Goal: Contribute content: Add original content to the website for others to see

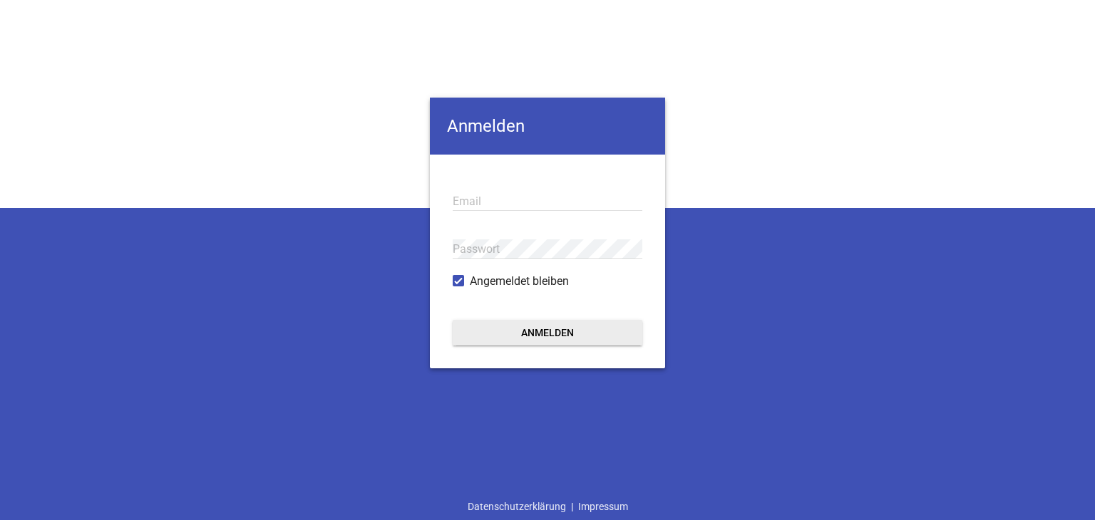
type input "[EMAIL_ADDRESS][PERSON_NAME][DOMAIN_NAME]"
click at [564, 334] on button "Anmelden" at bounding box center [548, 333] width 190 height 26
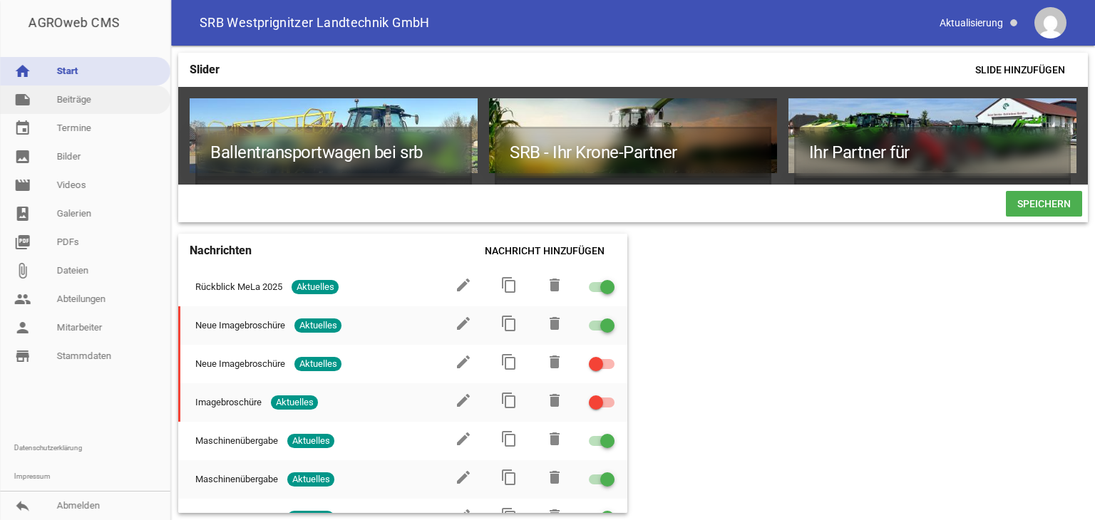
click at [63, 99] on link "note Beiträge" at bounding box center [85, 100] width 170 height 29
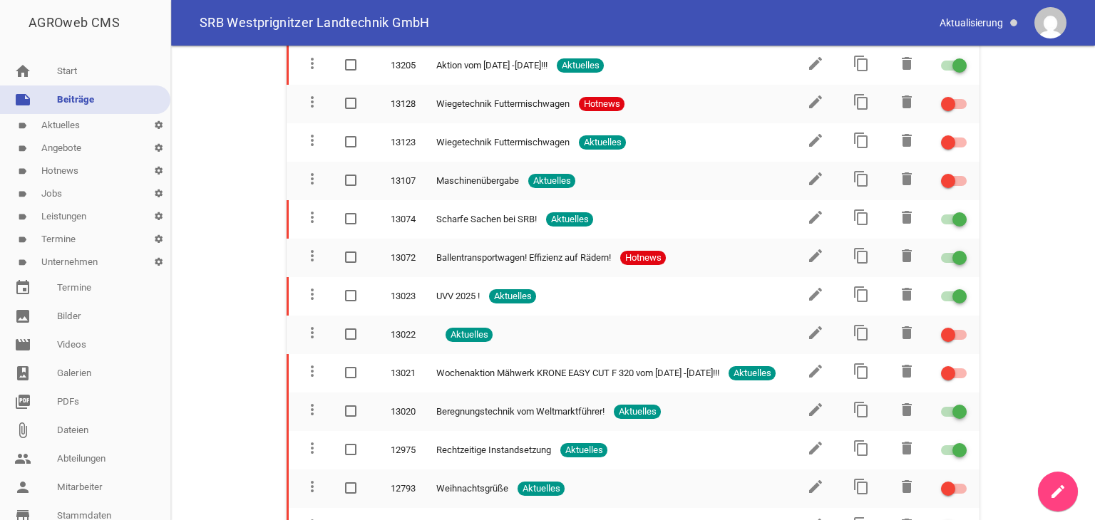
scroll to position [2210, 0]
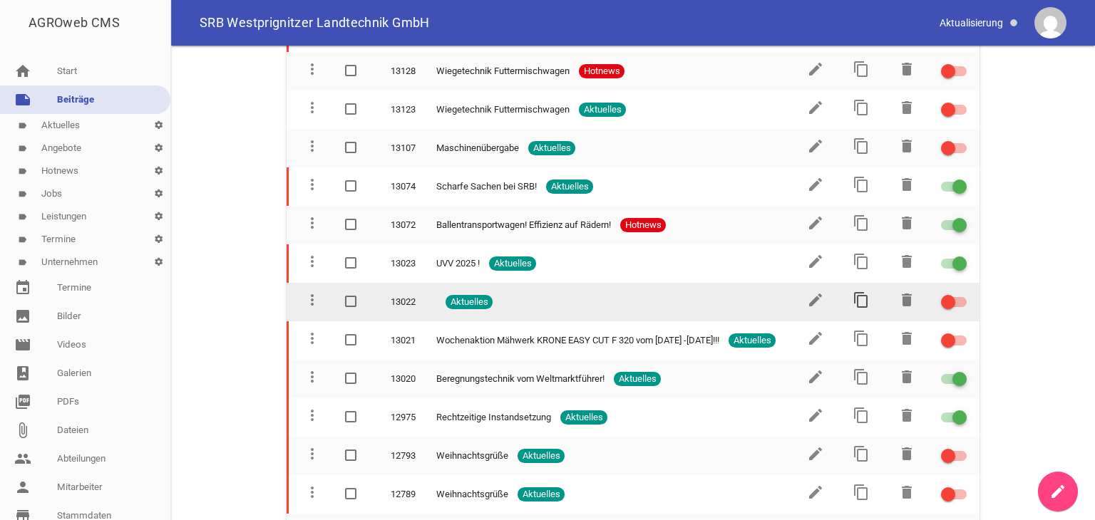
click at [856, 292] on icon "content_copy" at bounding box center [861, 300] width 17 height 17
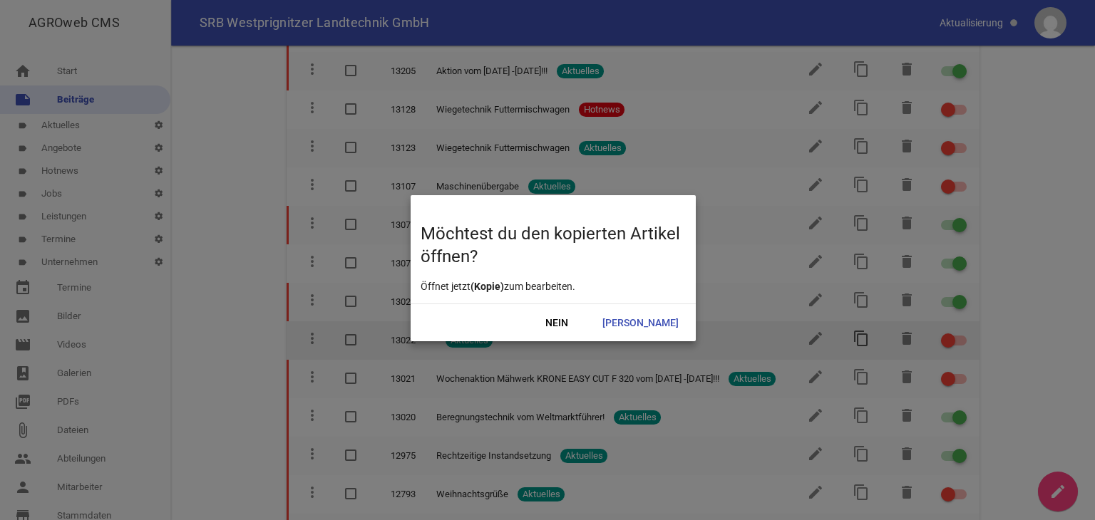
scroll to position [2248, 0]
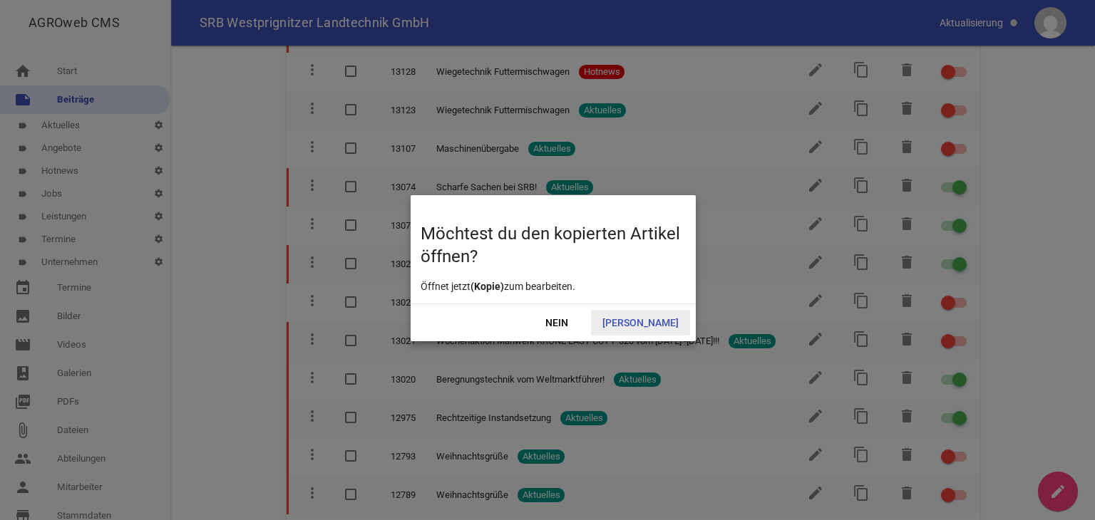
click at [665, 323] on span "Ja" at bounding box center [640, 323] width 99 height 26
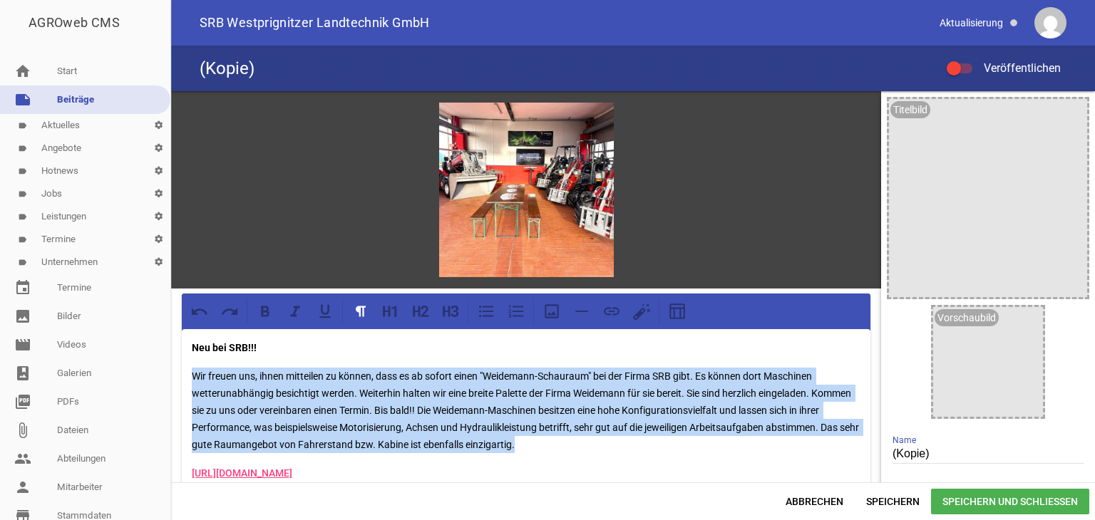
drag, startPoint x: 194, startPoint y: 371, endPoint x: 565, endPoint y: 444, distance: 377.8
click at [565, 444] on p "Wir freuen uns, ihnen mitteilen zu können, dass es ab sofort einen "Weidemann-S…" at bounding box center [526, 411] width 669 height 86
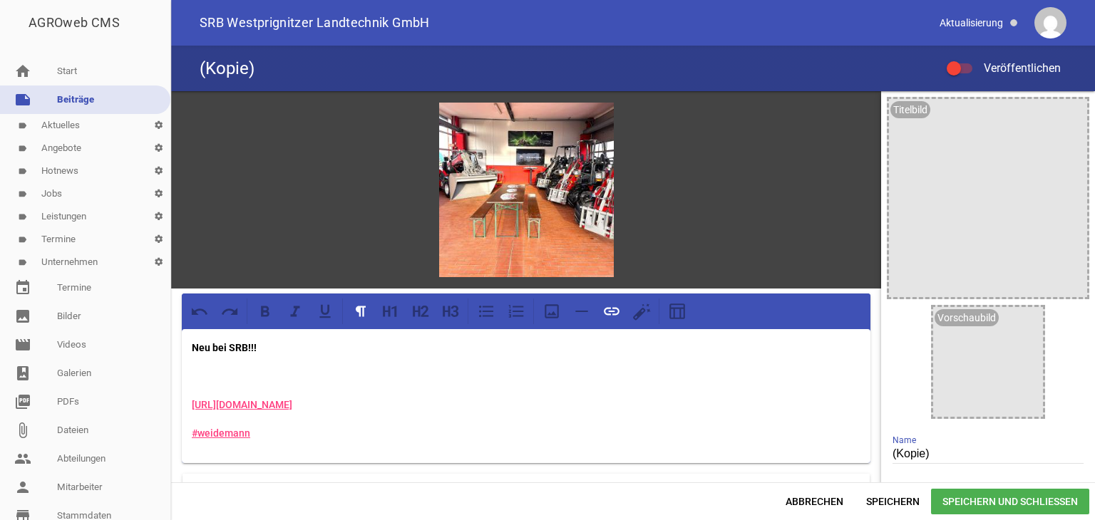
drag, startPoint x: 191, startPoint y: 402, endPoint x: 382, endPoint y: 406, distance: 191.1
click at [382, 406] on p "https://www.weidemann.de" at bounding box center [526, 404] width 669 height 17
drag, startPoint x: 191, startPoint y: 431, endPoint x: 265, endPoint y: 433, distance: 73.5
click at [265, 433] on div "Neu bei SRB!!! #weidemann" at bounding box center [526, 396] width 689 height 134
click at [208, 345] on strong "Neu bei SRB!!!" at bounding box center [224, 347] width 65 height 11
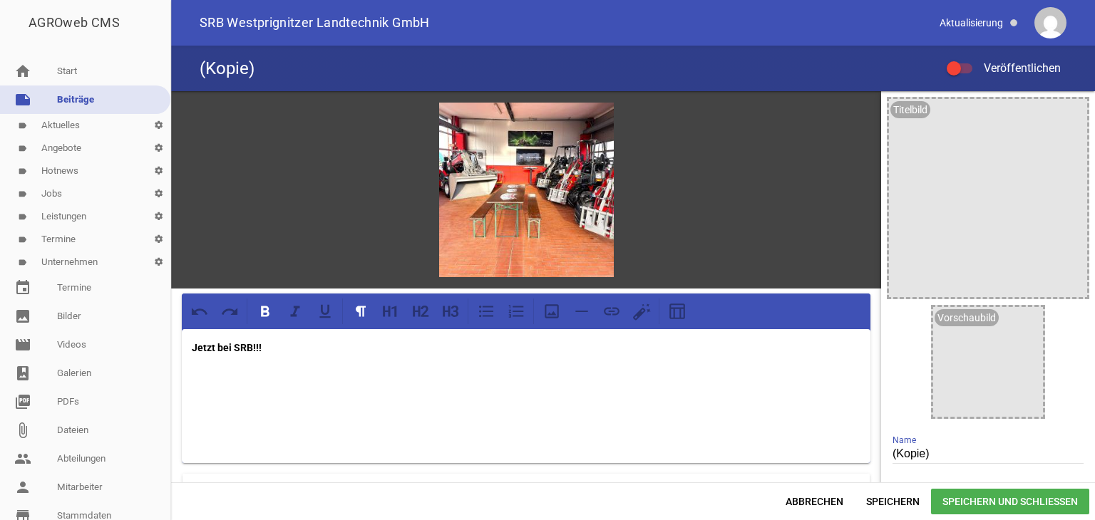
click at [933, 453] on input "(Kopie)" at bounding box center [988, 454] width 191 height 19
type input "("
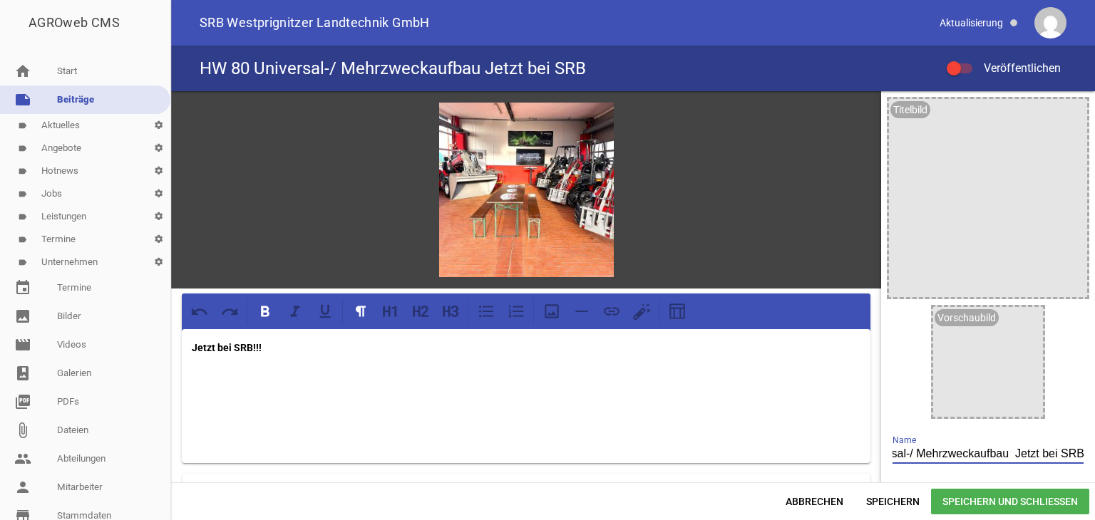
scroll to position [0, 76]
type input "HW 80 Universal-/ Mehrzweckaufbau Jetzt bei SRB!"
click at [590, 122] on icon "image" at bounding box center [596, 119] width 23 height 23
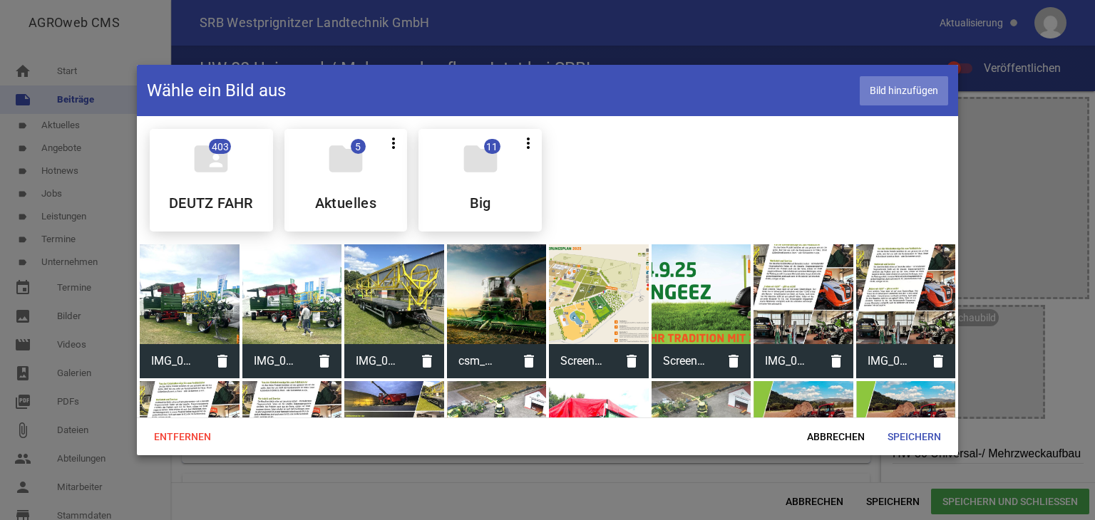
click at [903, 83] on span "Bild hinzufügen" at bounding box center [904, 90] width 88 height 29
click at [898, 431] on span "Speichern" at bounding box center [914, 437] width 76 height 26
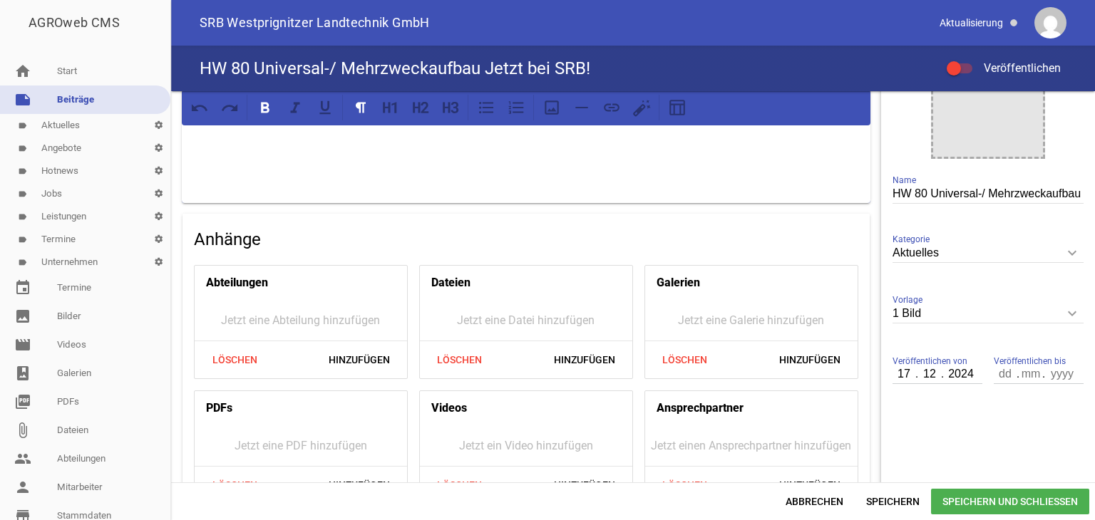
scroll to position [285, 0]
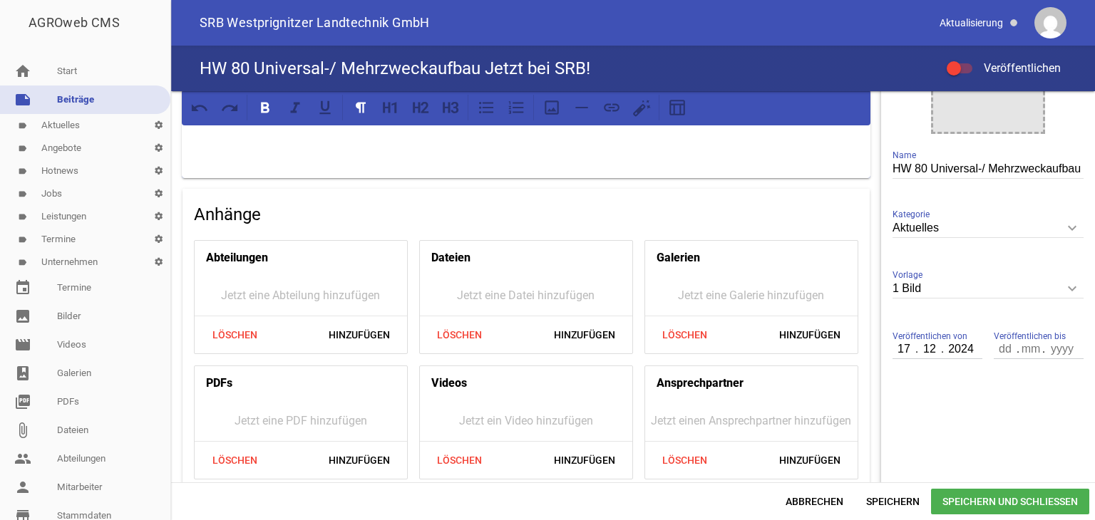
click at [970, 349] on input "2024" at bounding box center [961, 349] width 36 height 19
click at [931, 349] on input "12" at bounding box center [930, 349] width 26 height 19
click at [903, 346] on input "17" at bounding box center [905, 349] width 24 height 19
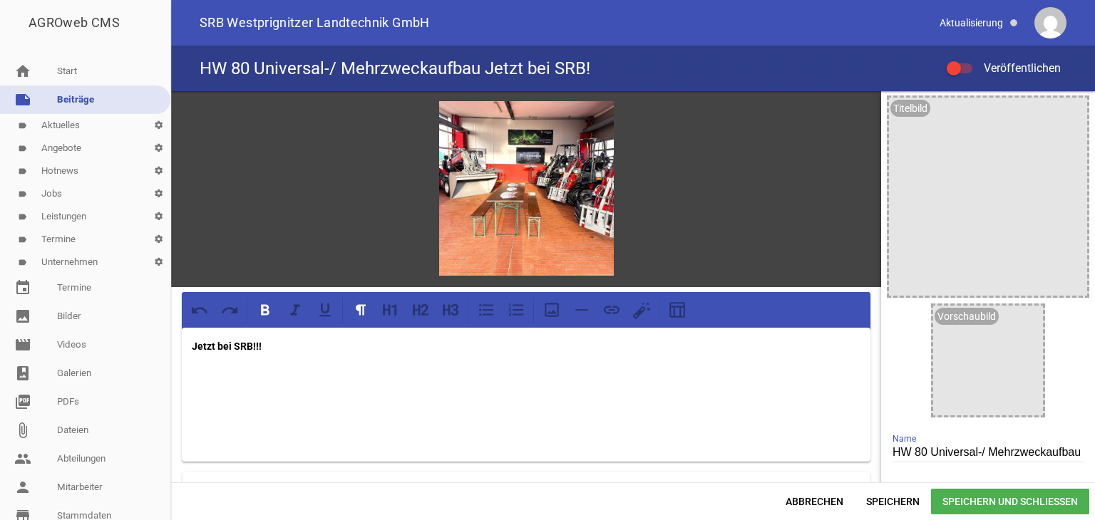
scroll to position [0, 0]
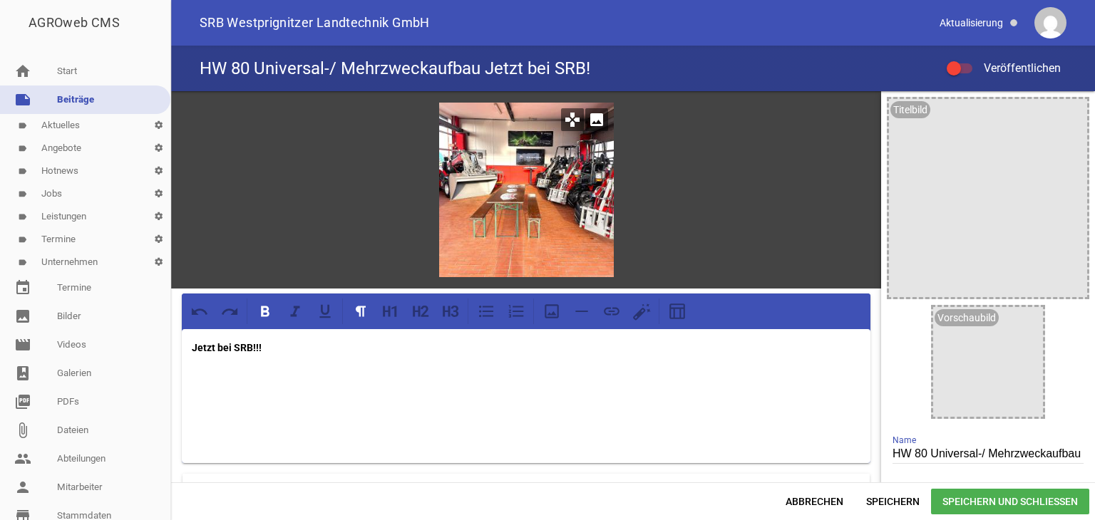
click at [597, 117] on icon "image" at bounding box center [596, 119] width 23 height 23
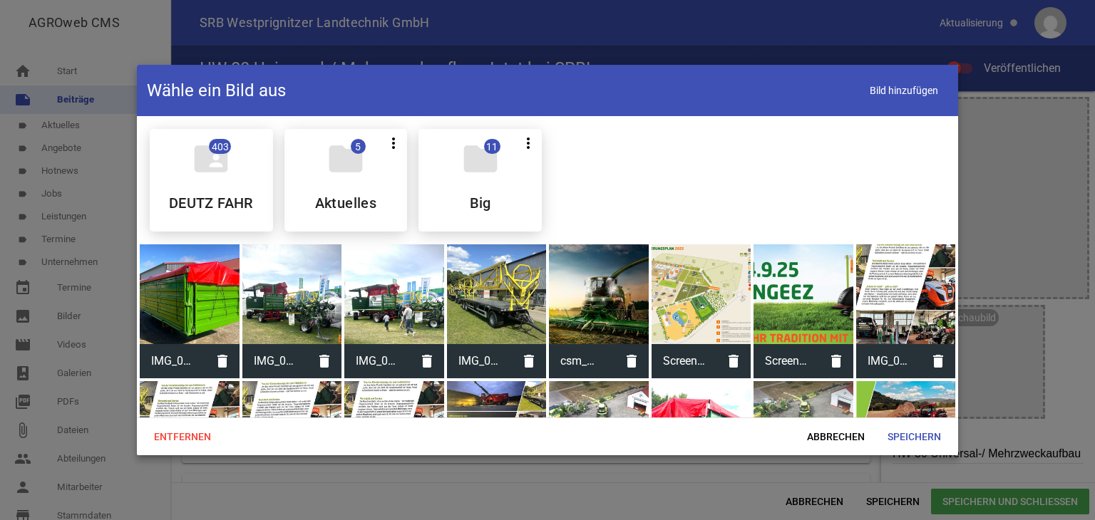
click at [198, 303] on div at bounding box center [190, 295] width 100 height 100
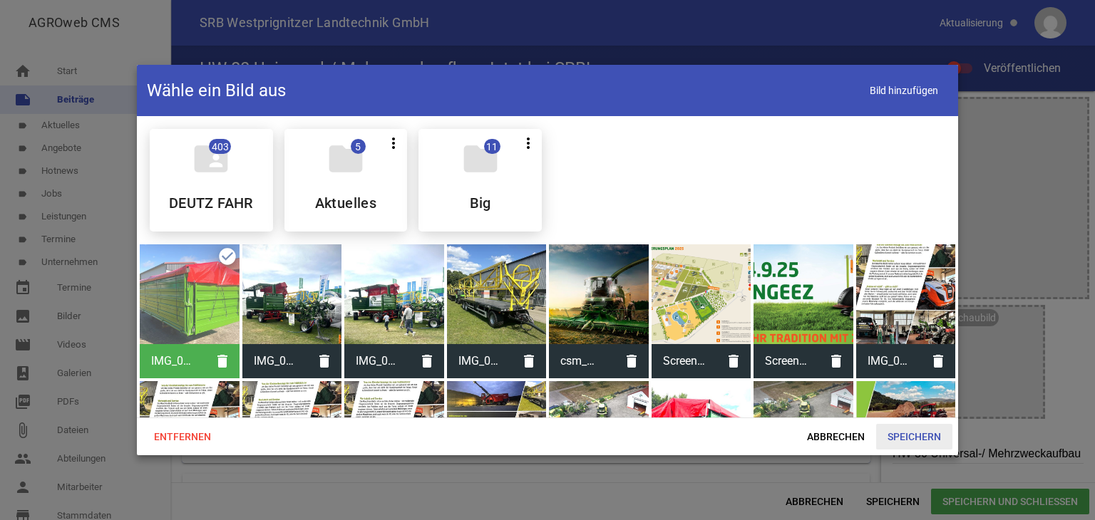
click at [913, 431] on span "Speichern" at bounding box center [914, 437] width 76 height 26
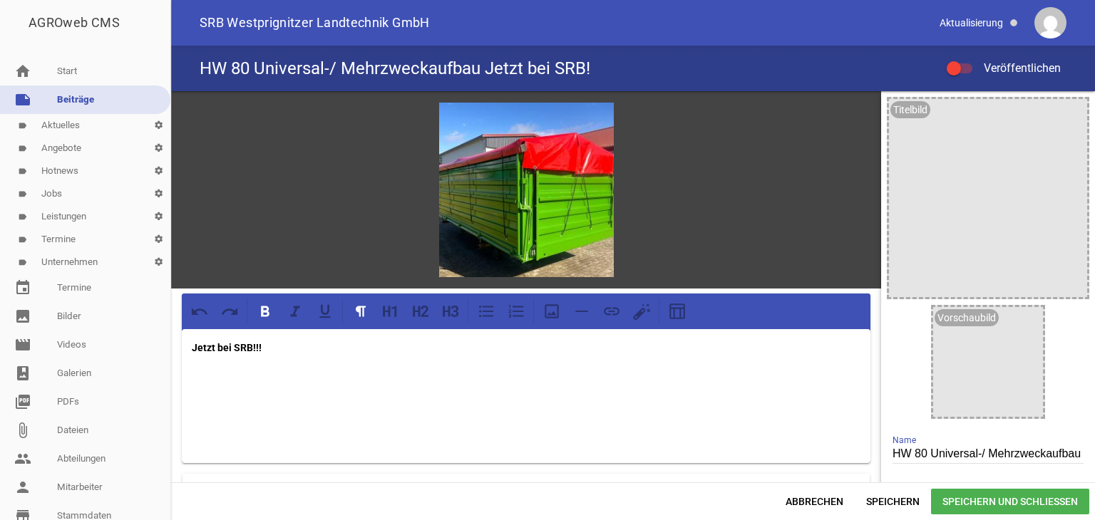
click at [261, 349] on p "Jetzt bei SRB!!!" at bounding box center [526, 347] width 669 height 17
click at [1064, 115] on icon "image" at bounding box center [1072, 114] width 23 height 23
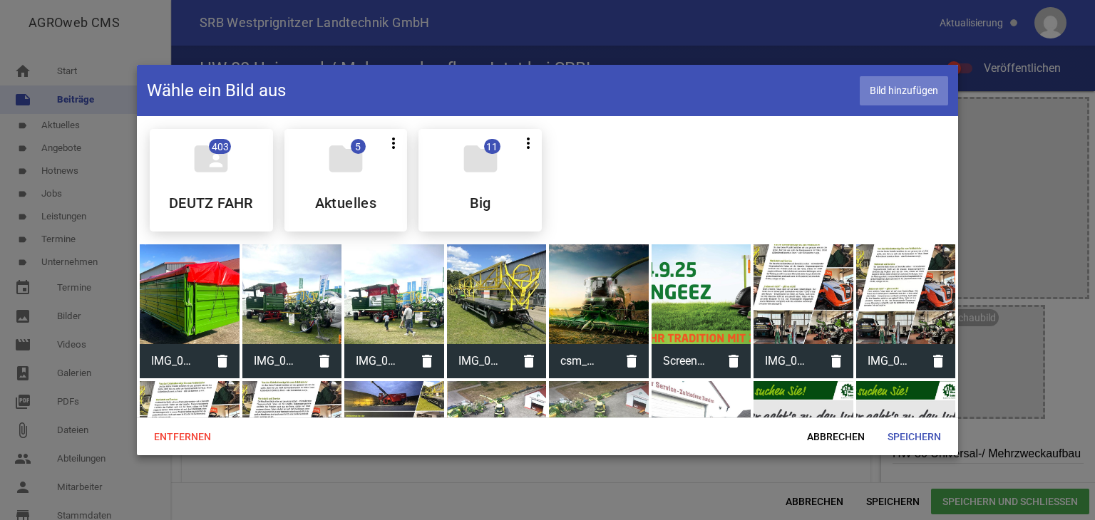
click at [911, 93] on span "Bild hinzufügen" at bounding box center [904, 90] width 88 height 29
click at [919, 441] on span "Speichern" at bounding box center [914, 437] width 76 height 26
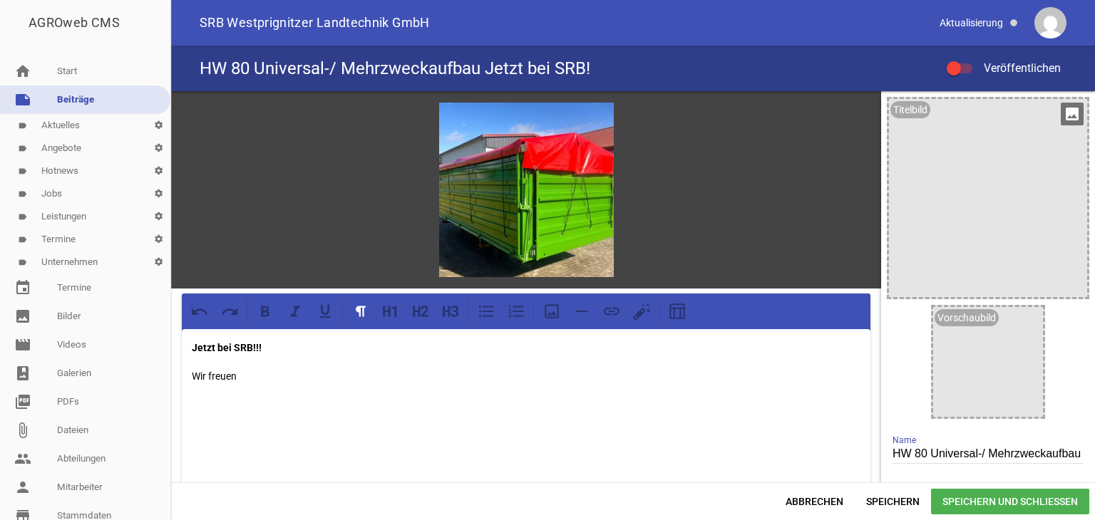
click at [1064, 113] on icon "image" at bounding box center [1072, 114] width 23 height 23
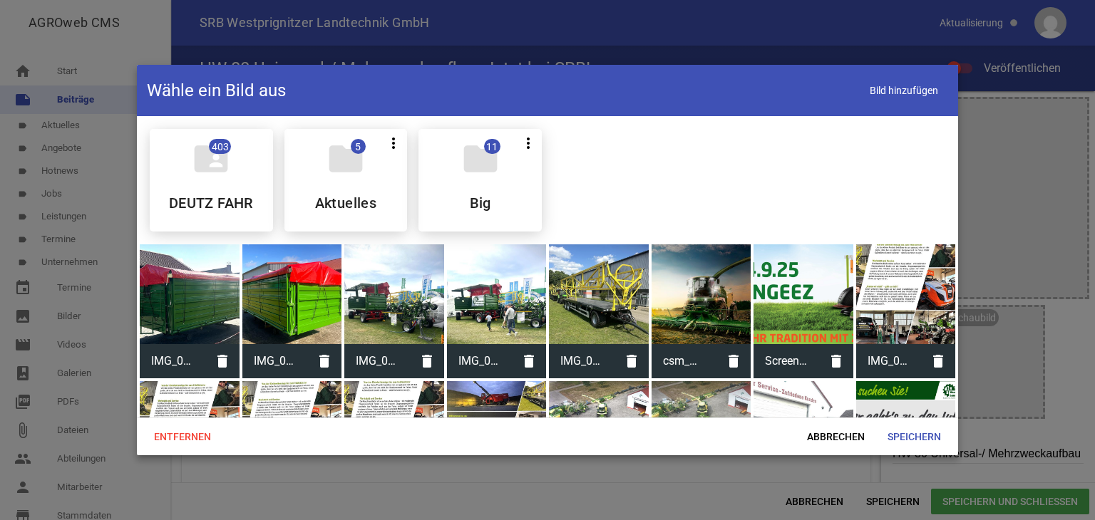
click at [193, 314] on div at bounding box center [190, 295] width 100 height 100
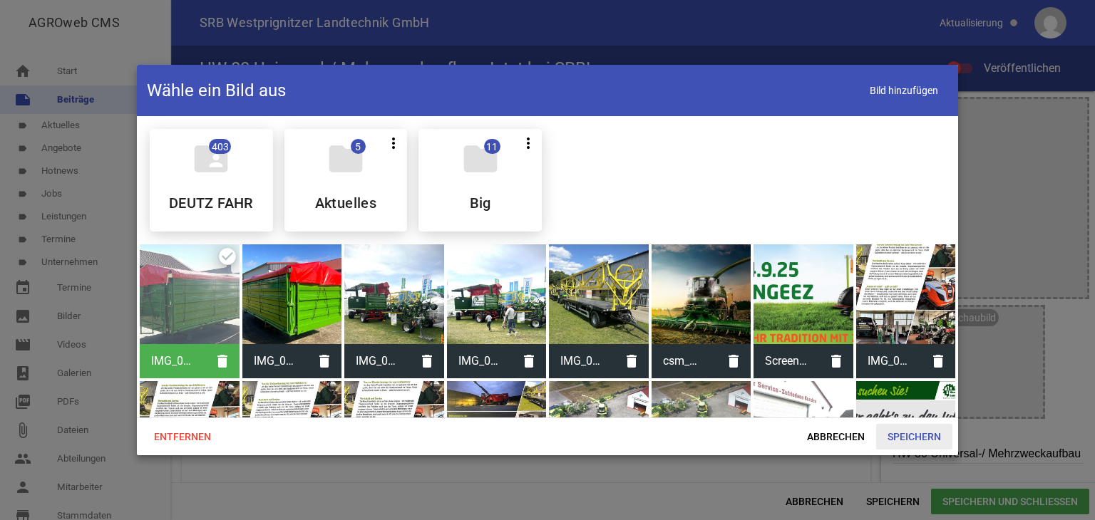
click at [909, 437] on span "Speichern" at bounding box center [914, 437] width 76 height 26
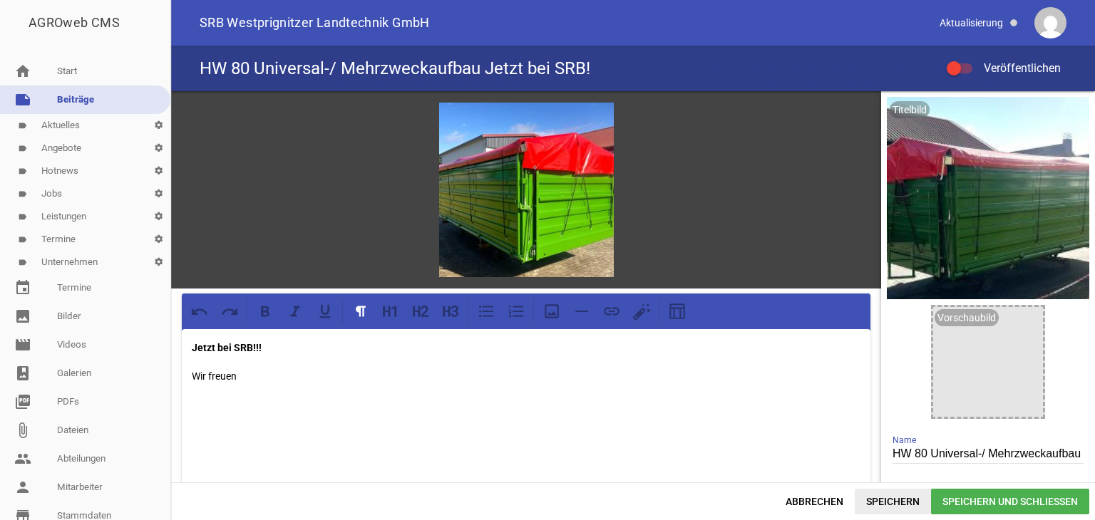
click at [874, 501] on span "Speichern" at bounding box center [893, 502] width 76 height 26
click at [967, 68] on div at bounding box center [960, 68] width 26 height 10
click at [967, 60] on input "Veröffentlichen" at bounding box center [967, 60] width 0 height 0
click at [955, 66] on span at bounding box center [954, 69] width 6 height 6
click at [967, 60] on input "Veröffentlichen" at bounding box center [967, 60] width 0 height 0
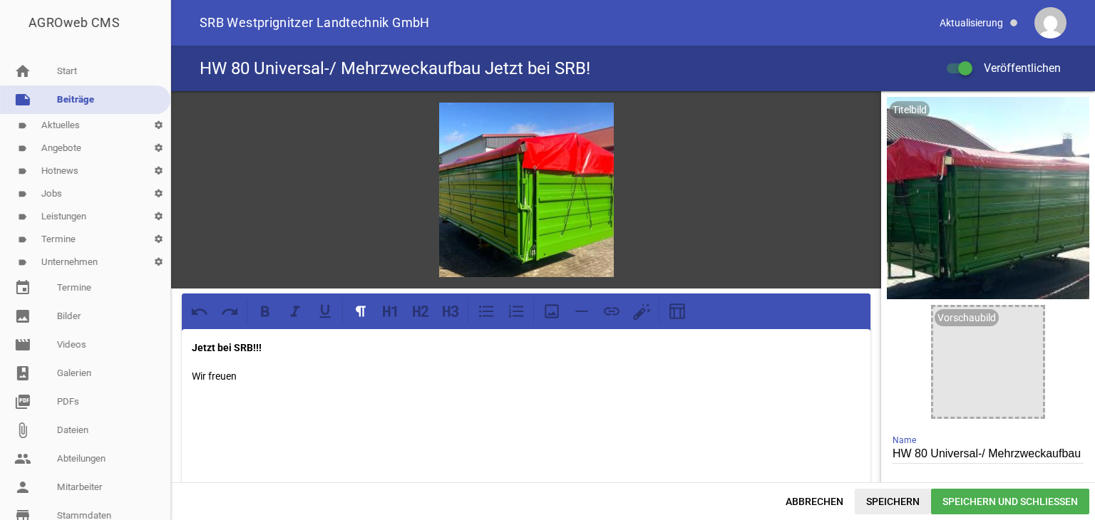
drag, startPoint x: 881, startPoint y: 500, endPoint x: 516, endPoint y: 327, distance: 403.1
click at [878, 499] on span "Speichern" at bounding box center [893, 502] width 76 height 26
click at [262, 341] on p "Jetzt bei SRB!!!" at bounding box center [526, 347] width 669 height 17
click at [193, 371] on p "Wir freuen" at bounding box center [526, 376] width 669 height 17
click at [240, 342] on p "Wir freuen" at bounding box center [526, 347] width 669 height 17
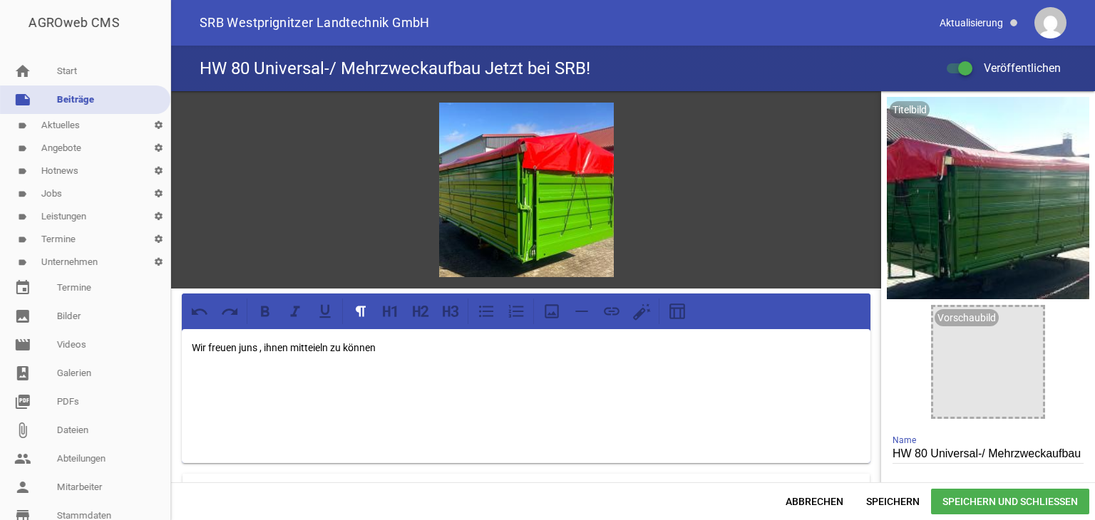
click at [241, 346] on p "Wir freuen juns , ihnen mitteieln zu können" at bounding box center [526, 347] width 669 height 17
click at [323, 345] on p "Wir freuen uns , ihnen mitteieln zu können" at bounding box center [526, 347] width 669 height 17
click at [314, 346] on p "Wir freuen uns , ihnen mitteien zu können" at bounding box center [526, 347] width 669 height 17
click at [376, 346] on p "Wir freuen uns , ihnen mitteilen zu können" at bounding box center [526, 347] width 669 height 17
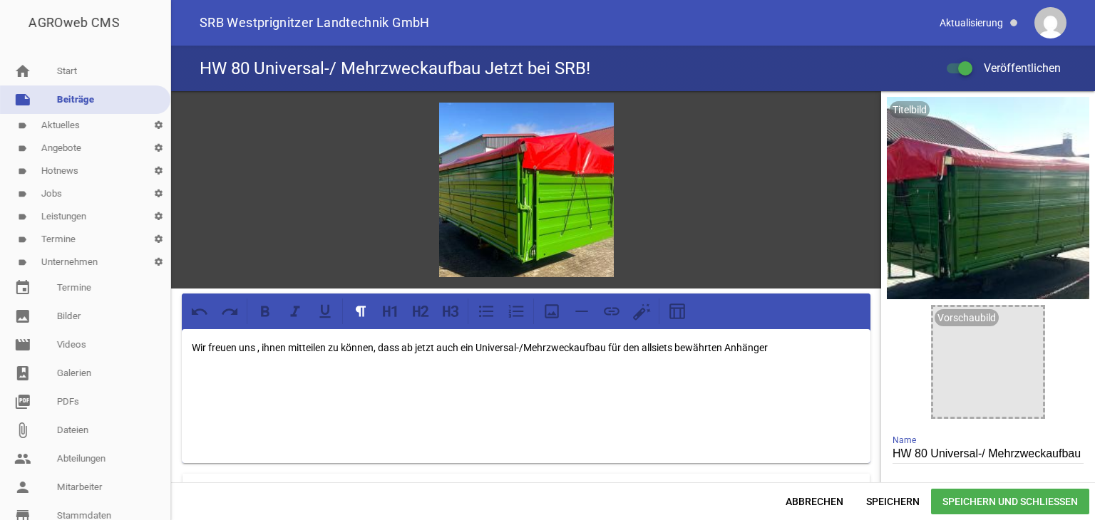
click at [667, 344] on p "Wir freuen uns , ihnen mitteilen zu können, dass ab jetzt auch ein Universal-/M…" at bounding box center [526, 347] width 669 height 17
click at [774, 343] on p "Wir freuen uns , ihnen mitteilen zu können, dass ab jetzt auch ein Universal-/M…" at bounding box center [526, 347] width 669 height 17
drag, startPoint x: 728, startPoint y: 345, endPoint x: 808, endPoint y: 345, distance: 79.9
click at [808, 345] on p "Wir freuen uns , ihnen mitteilen zu können, dass ab jetzt auch ein Universal-/M…" at bounding box center [526, 347] width 669 height 17
click at [263, 314] on icon at bounding box center [265, 311] width 9 height 11
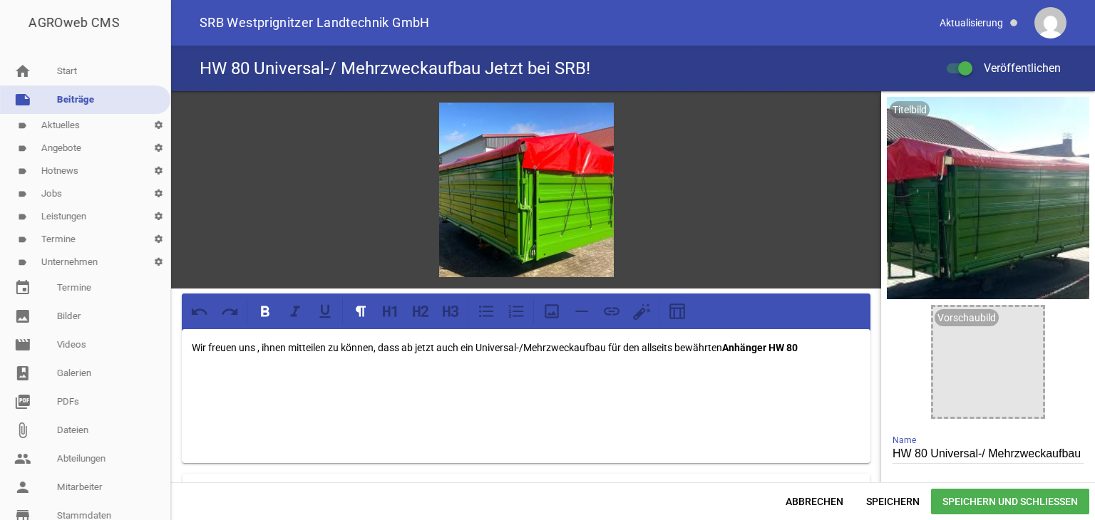
click at [513, 466] on div "games image Wir freuen uns , ihnen mitteilen zu können, dass ab jetzt auch ein …" at bounding box center [526, 436] width 710 height 691
drag, startPoint x: 482, startPoint y: 346, endPoint x: 593, endPoint y: 342, distance: 111.3
click at [608, 346] on p "Wir freuen uns , ihnen mitteilen zu können, dass ab jetzt auch ein Universal-/M…" at bounding box center [526, 347] width 669 height 17
click at [262, 311] on icon at bounding box center [265, 311] width 9 height 11
drag, startPoint x: 386, startPoint y: 395, endPoint x: 559, endPoint y: 394, distance: 173.3
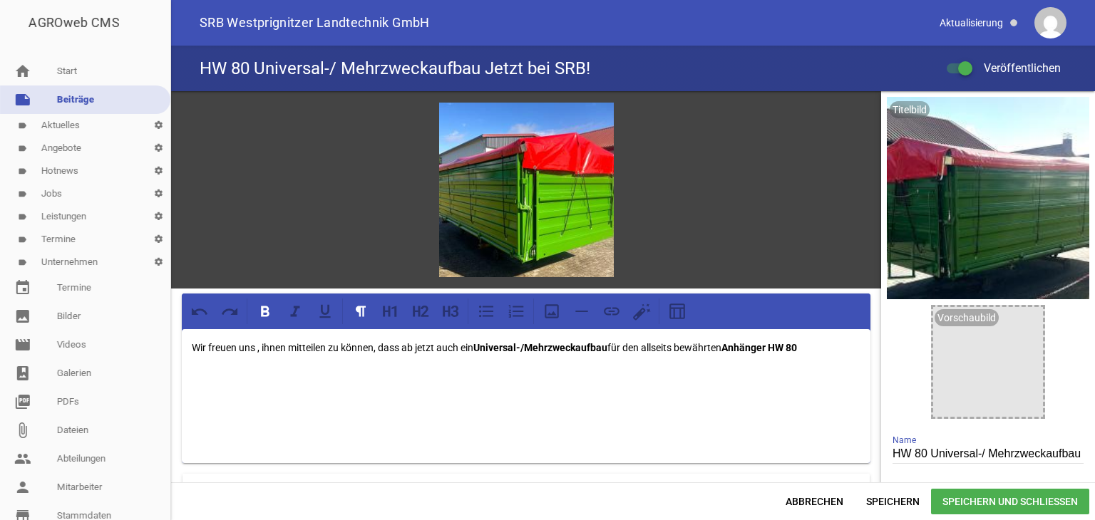
click at [387, 396] on p at bounding box center [526, 404] width 669 height 17
click at [810, 347] on p "Wir freuen uns , ihnen mitteilen zu können, dass ab jetzt auch ein Universal-/M…" at bounding box center [526, 347] width 669 height 17
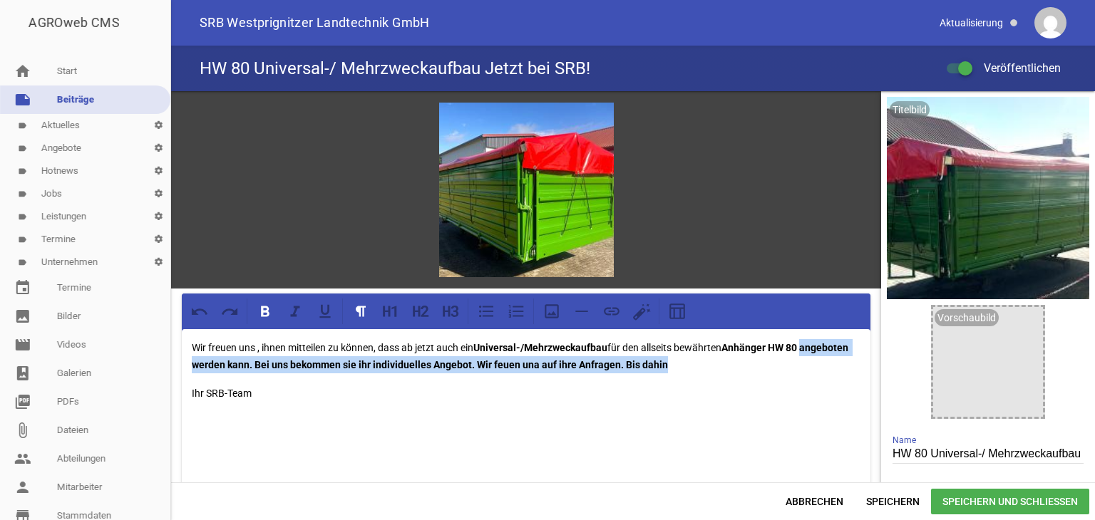
drag, startPoint x: 191, startPoint y: 363, endPoint x: 729, endPoint y: 371, distance: 538.4
click at [721, 369] on p "Wir freuen uns , ihnen mitteilen zu können, dass ab jetzt auch ein Universal-/M…" at bounding box center [526, 356] width 669 height 34
click at [268, 309] on icon at bounding box center [265, 311] width 19 height 19
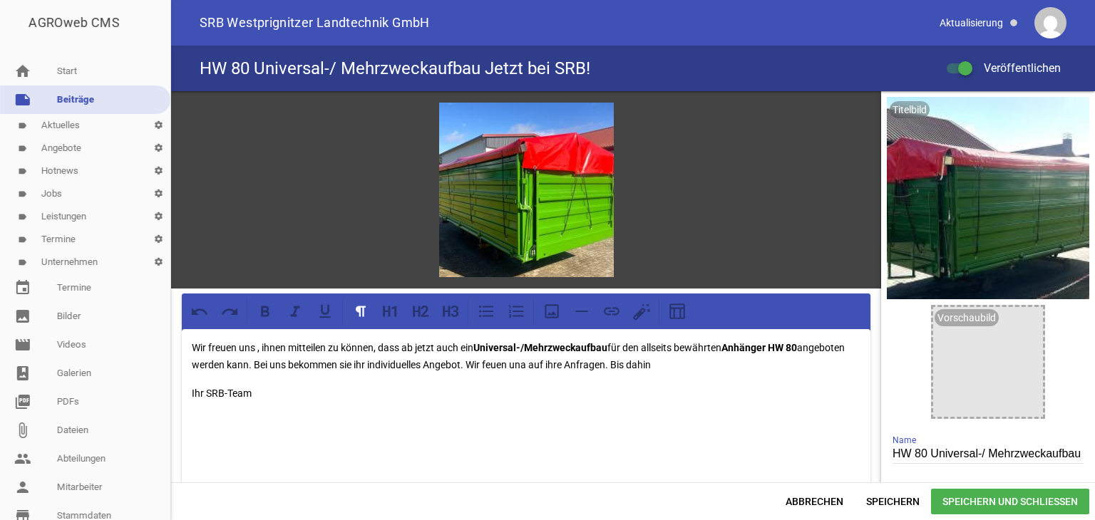
click at [706, 362] on p "Wir freuen uns , ihnen mitteilen zu können, dass ab jetzt auch ein Universal-/M…" at bounding box center [526, 356] width 669 height 34
click at [545, 365] on p "Wir freuen uns , ihnen mitteilen zu können, dass ab jetzt auch ein Universal-/M…" at bounding box center [526, 356] width 669 height 34
click at [542, 364] on p "Wir freuen uns , ihnen mitteilen zu können, dass ab jetzt auch ein Universal-/M…" at bounding box center [526, 356] width 669 height 34
click at [582, 364] on p "Wir freuen uns , ihnen mitteilen zu können, dass ab jetzt auch ein Universal-/M…" at bounding box center [526, 356] width 669 height 34
click at [877, 501] on span "Speichern" at bounding box center [893, 502] width 76 height 26
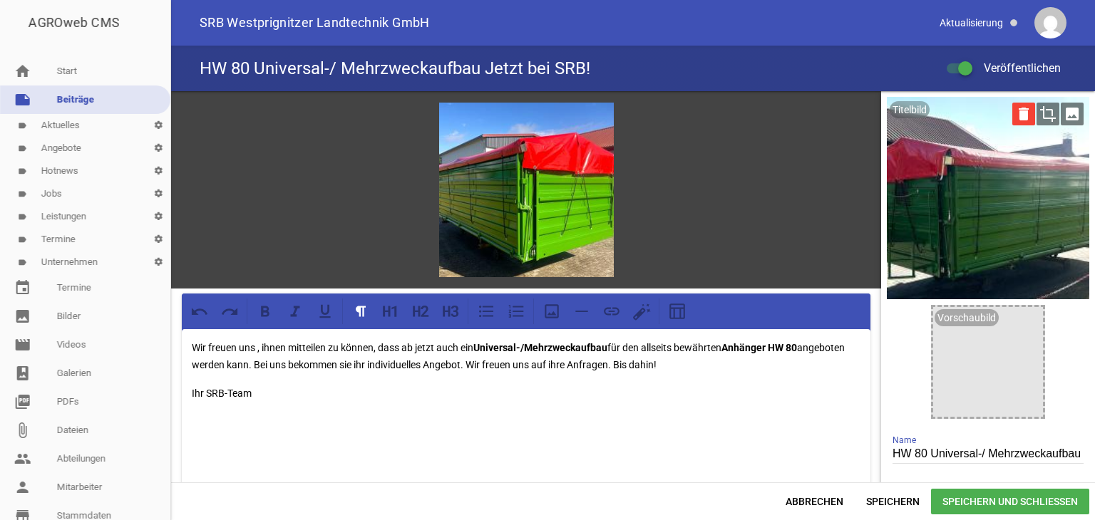
click at [1021, 113] on icon "delete" at bounding box center [1023, 114] width 23 height 23
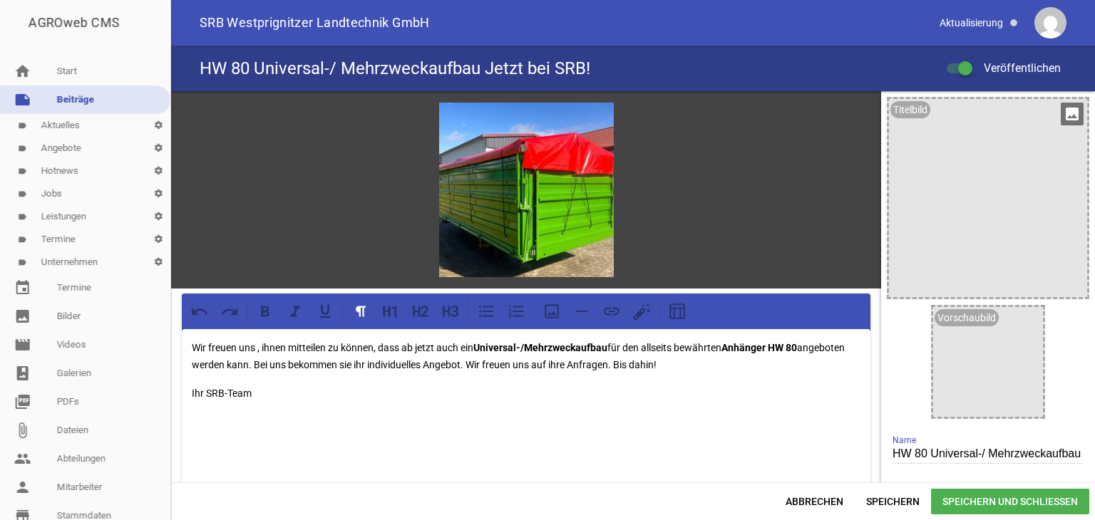
click at [1067, 114] on icon "image" at bounding box center [1072, 114] width 23 height 23
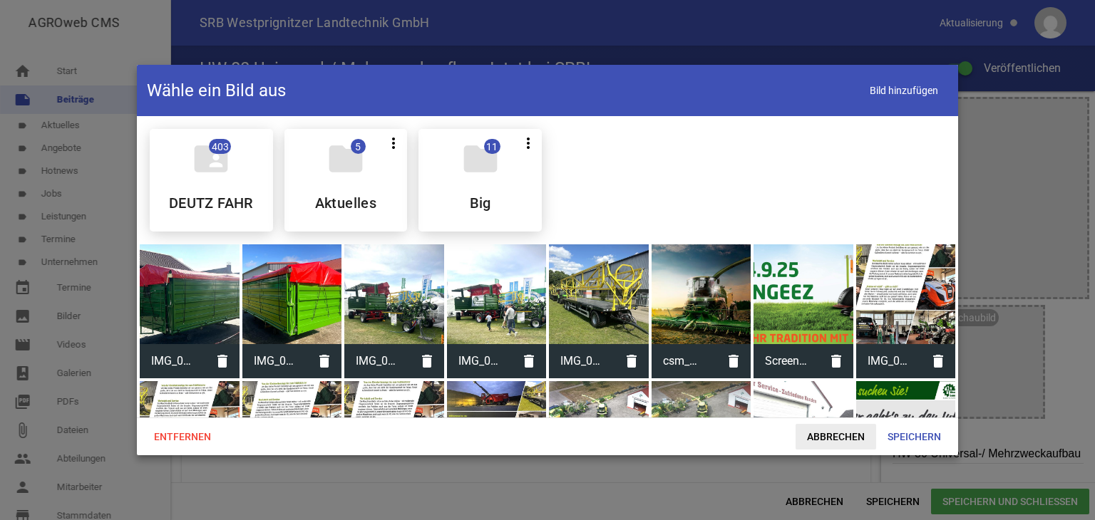
click at [826, 434] on span "Abbrechen" at bounding box center [836, 437] width 81 height 26
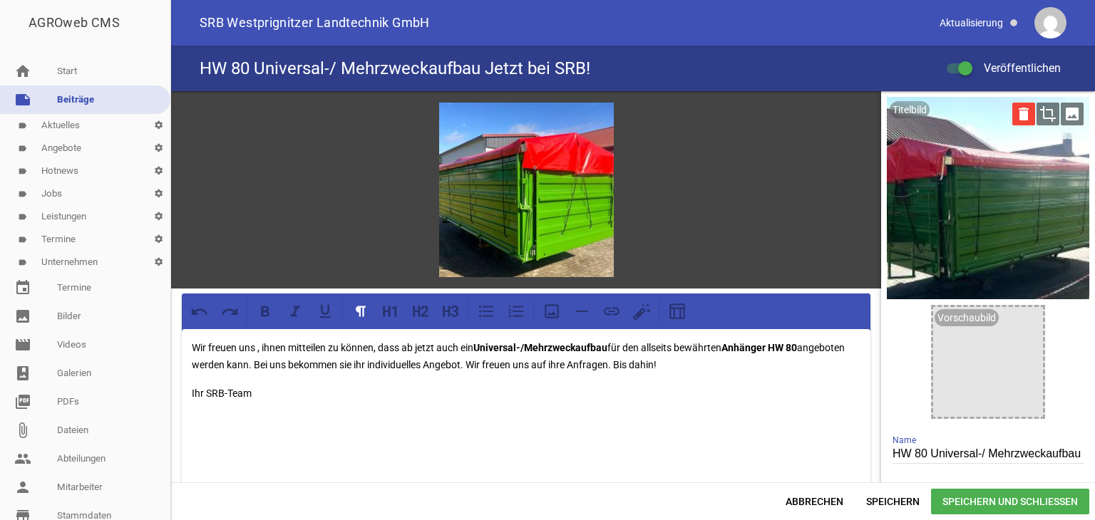
click at [1015, 117] on icon "delete" at bounding box center [1023, 114] width 23 height 23
click at [1022, 320] on icon "image" at bounding box center [1028, 322] width 23 height 23
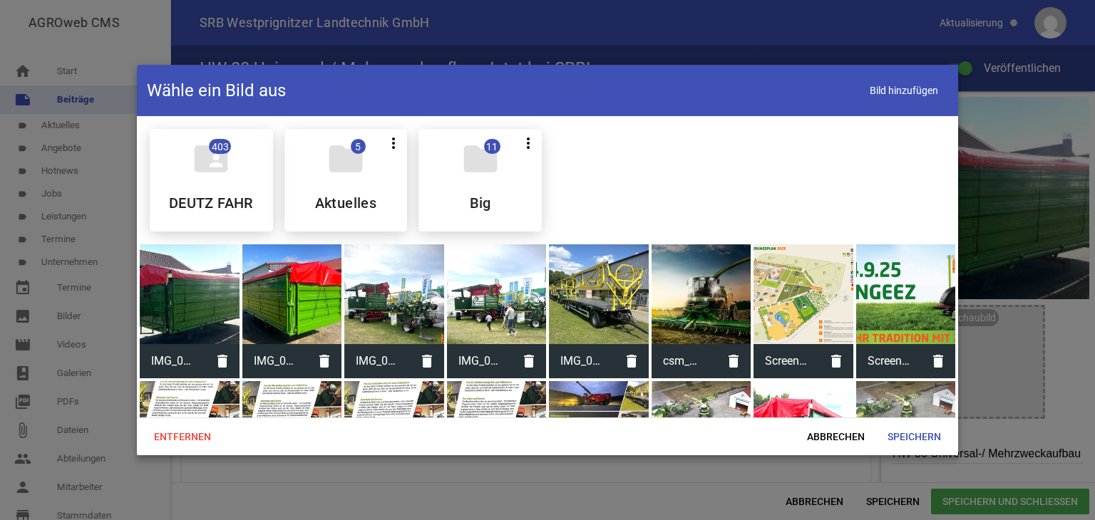
click at [287, 298] on div at bounding box center [292, 295] width 100 height 100
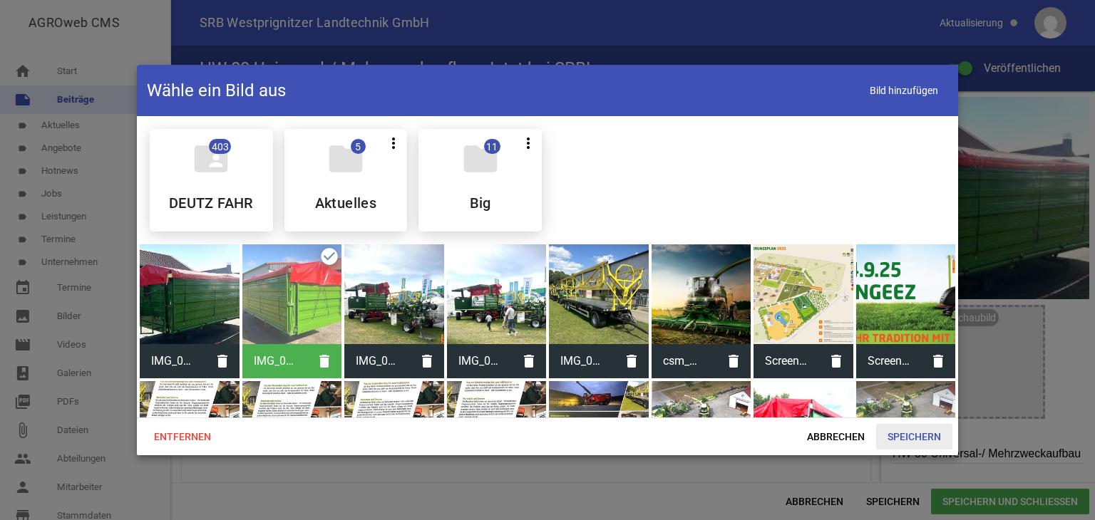
click at [895, 434] on span "Speichern" at bounding box center [914, 437] width 76 height 26
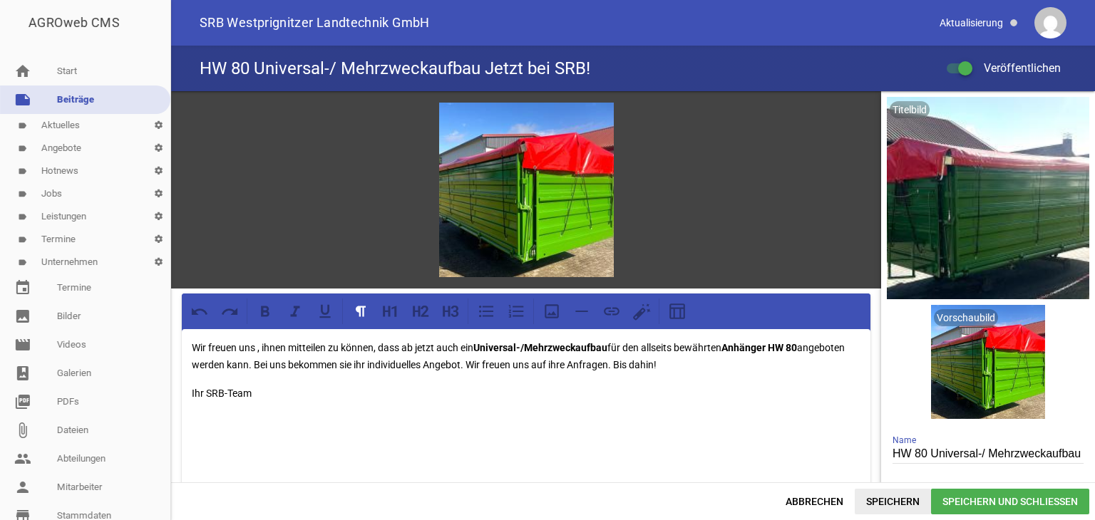
click at [892, 499] on span "Speichern" at bounding box center [893, 502] width 76 height 26
click at [1019, 111] on icon "delete" at bounding box center [1023, 114] width 23 height 23
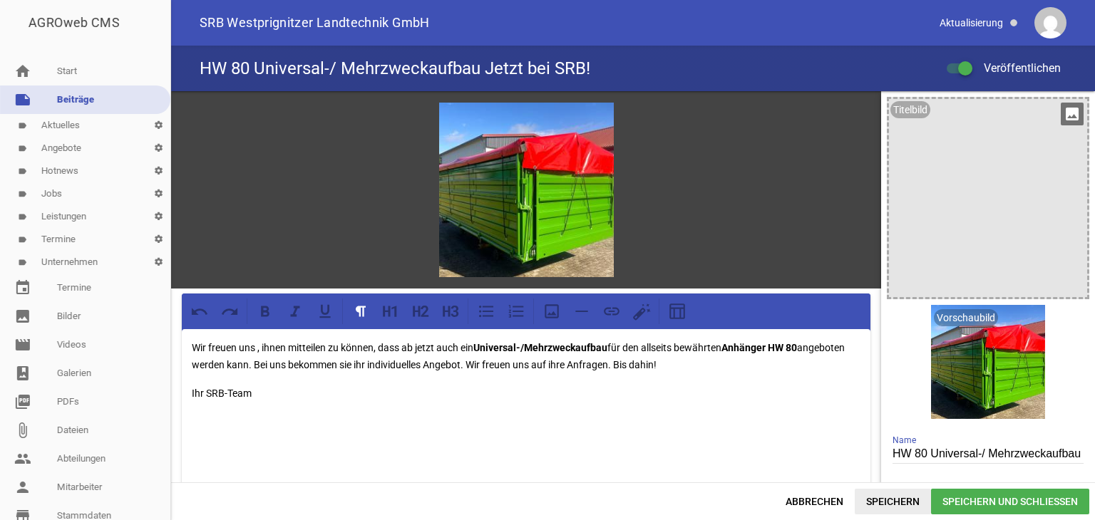
click at [885, 500] on span "Speichern" at bounding box center [893, 502] width 76 height 26
click at [954, 70] on div at bounding box center [960, 68] width 26 height 10
click at [967, 60] on input "Veröffentlichen" at bounding box center [967, 60] width 0 height 0
click at [954, 70] on span at bounding box center [954, 69] width 6 height 6
click at [967, 60] on input "Veröffentlichen" at bounding box center [967, 60] width 0 height 0
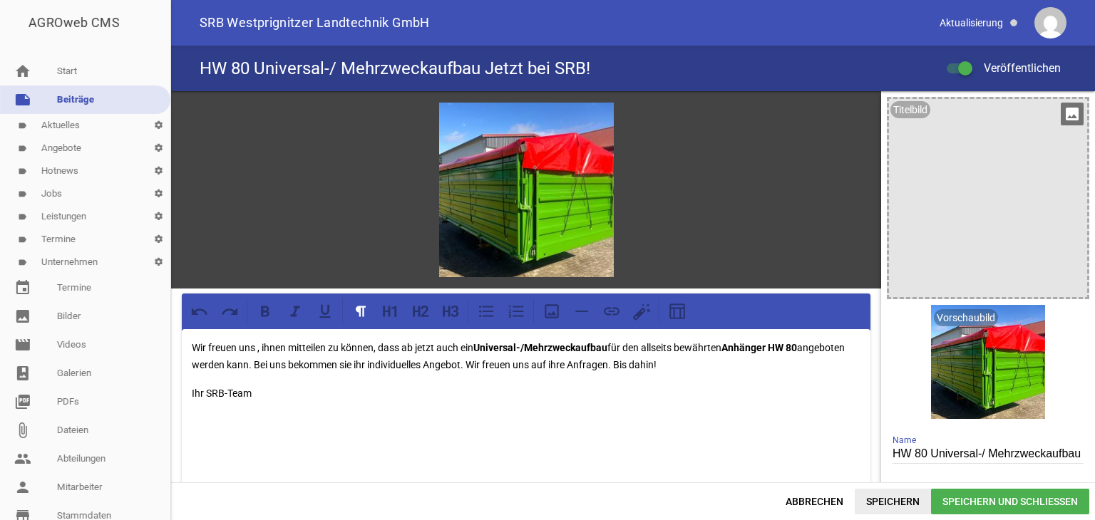
click at [868, 501] on span "Speichern" at bounding box center [893, 502] width 76 height 26
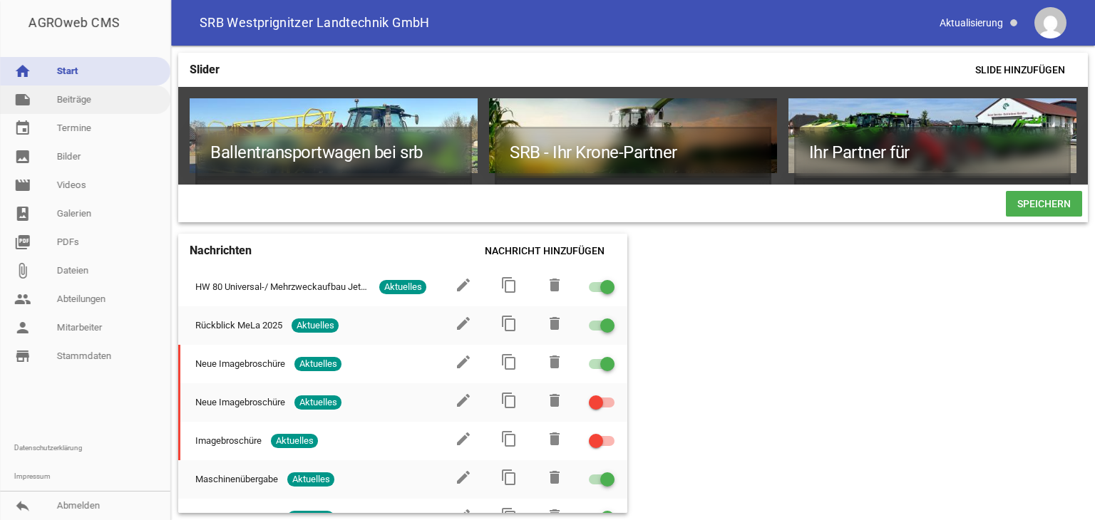
click at [130, 101] on link "note Beiträge" at bounding box center [85, 100] width 170 height 29
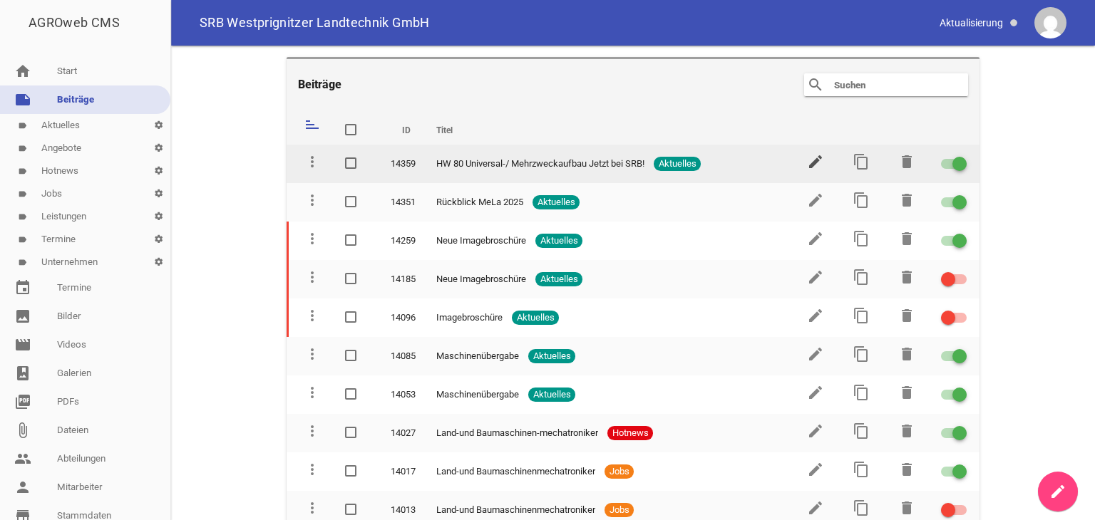
click at [811, 160] on icon "edit" at bounding box center [815, 161] width 17 height 17
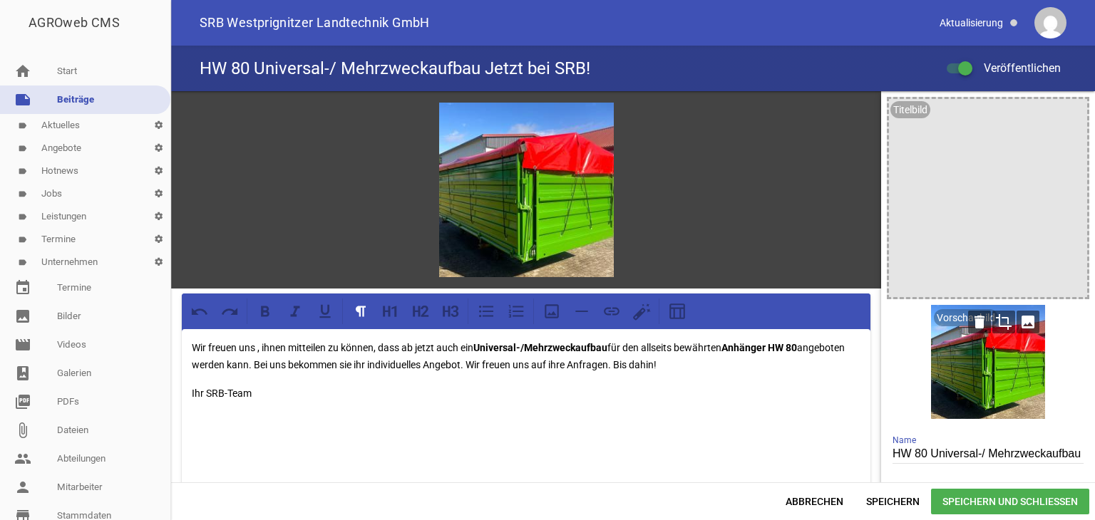
click at [1019, 323] on icon "image" at bounding box center [1028, 322] width 23 height 23
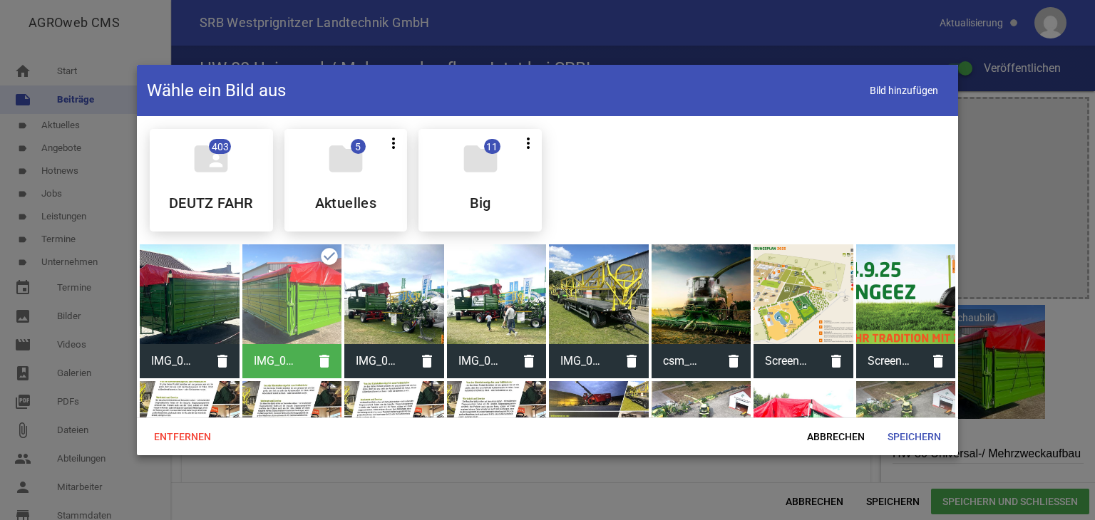
click at [205, 319] on div at bounding box center [190, 295] width 100 height 100
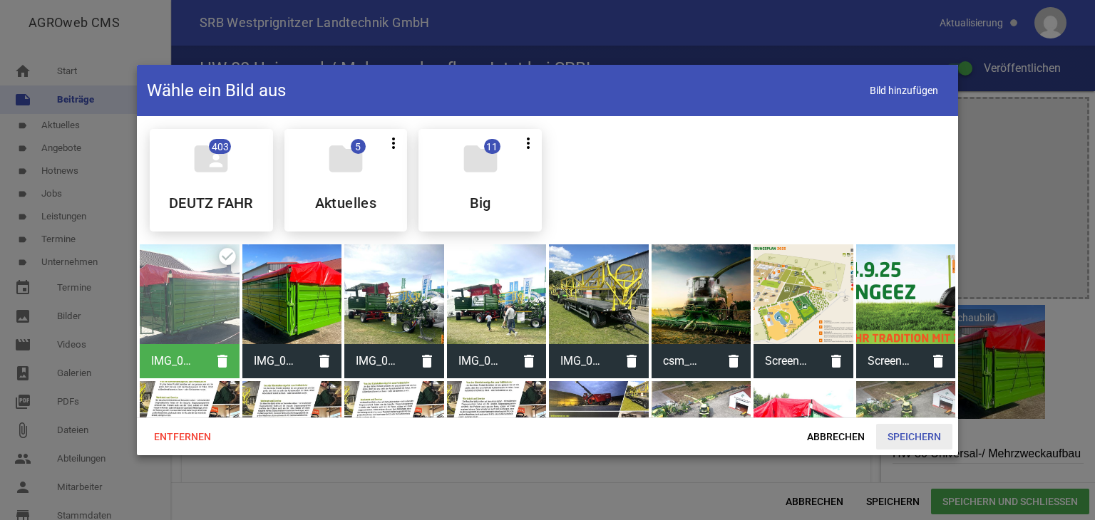
click at [904, 431] on span "Speichern" at bounding box center [914, 437] width 76 height 26
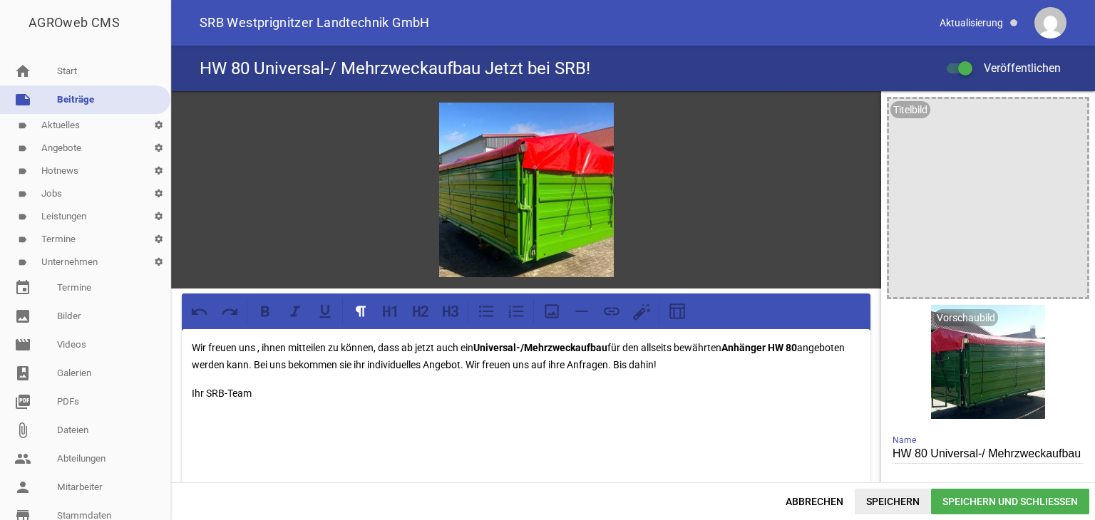
click at [879, 496] on span "Speichern" at bounding box center [893, 502] width 76 height 26
click at [899, 501] on span "Speichern" at bounding box center [893, 502] width 76 height 26
click at [597, 116] on icon "image" at bounding box center [596, 119] width 23 height 23
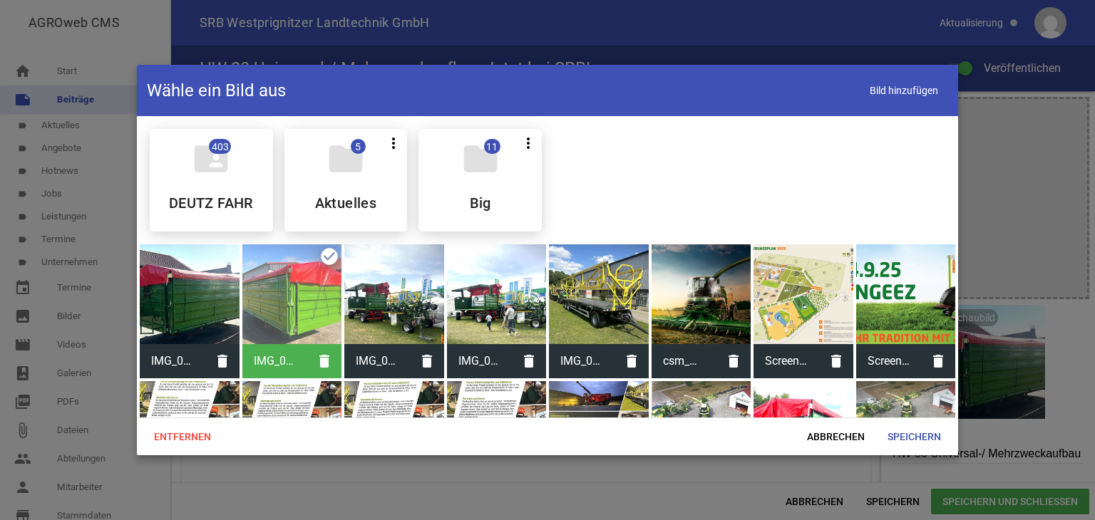
click at [172, 291] on div at bounding box center [190, 295] width 100 height 100
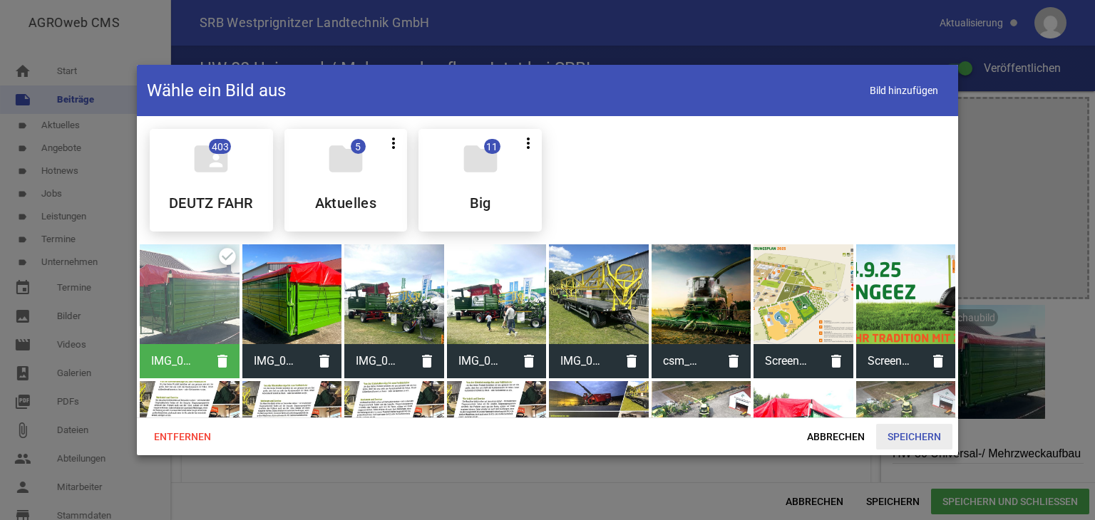
click at [916, 436] on span "Speichern" at bounding box center [914, 437] width 76 height 26
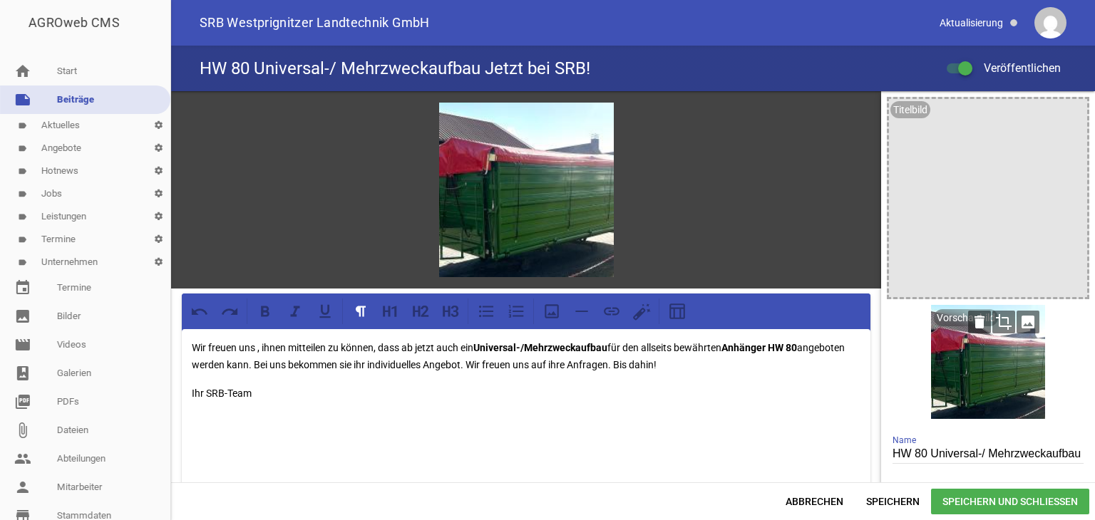
click at [1018, 324] on icon "image" at bounding box center [1028, 322] width 23 height 23
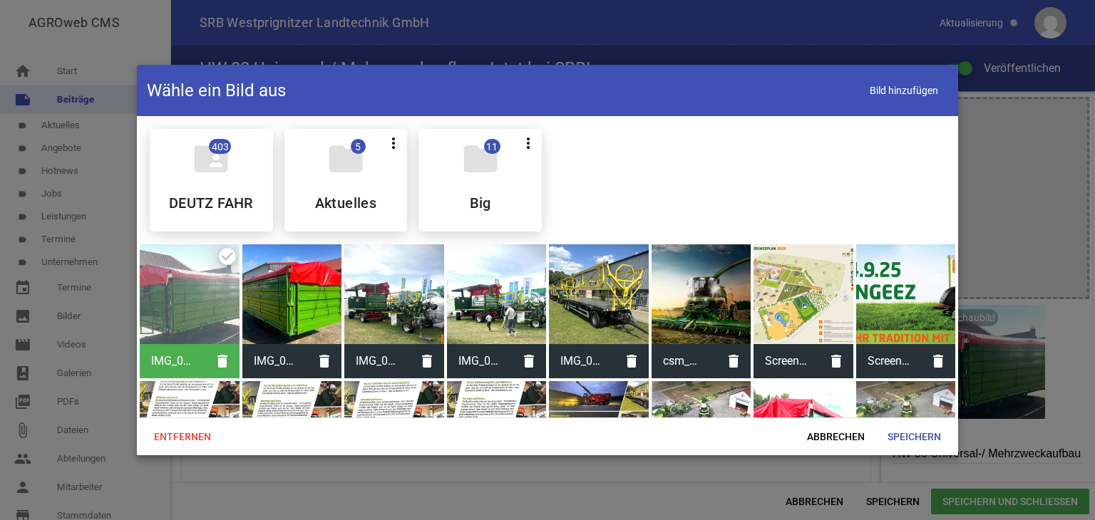
click at [280, 309] on div at bounding box center [292, 295] width 100 height 100
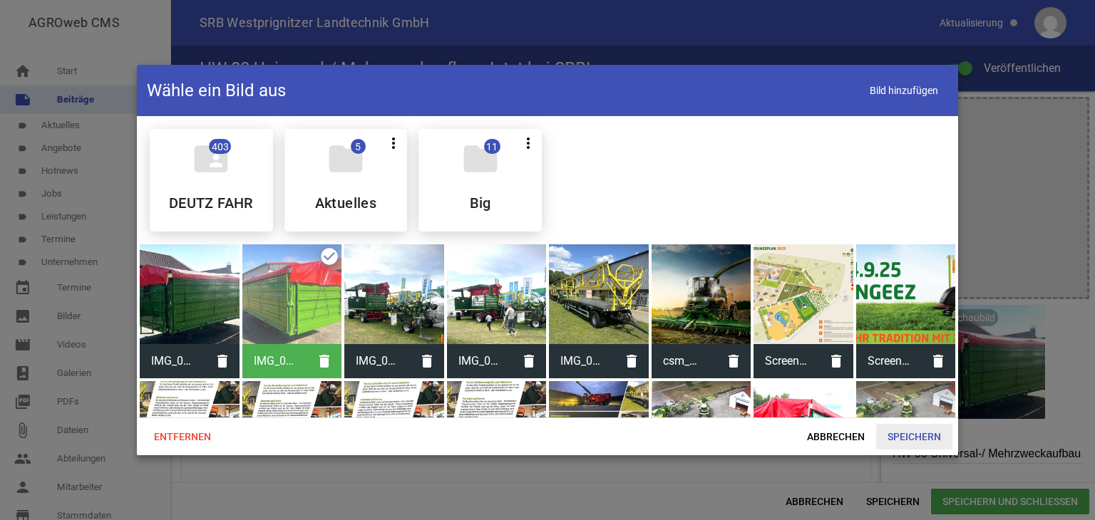
click at [915, 435] on span "Speichern" at bounding box center [914, 437] width 76 height 26
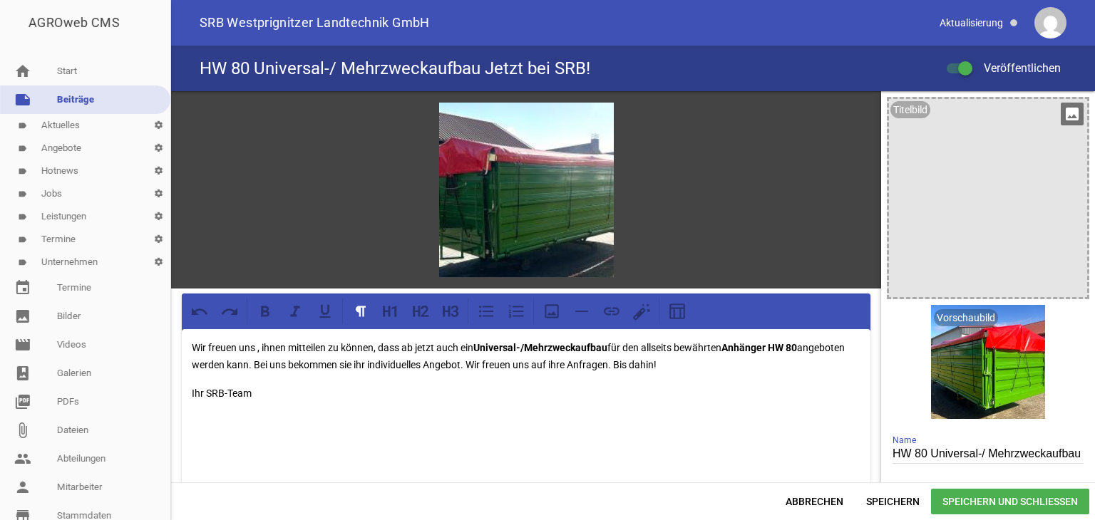
click at [1065, 114] on icon "image" at bounding box center [1072, 114] width 23 height 23
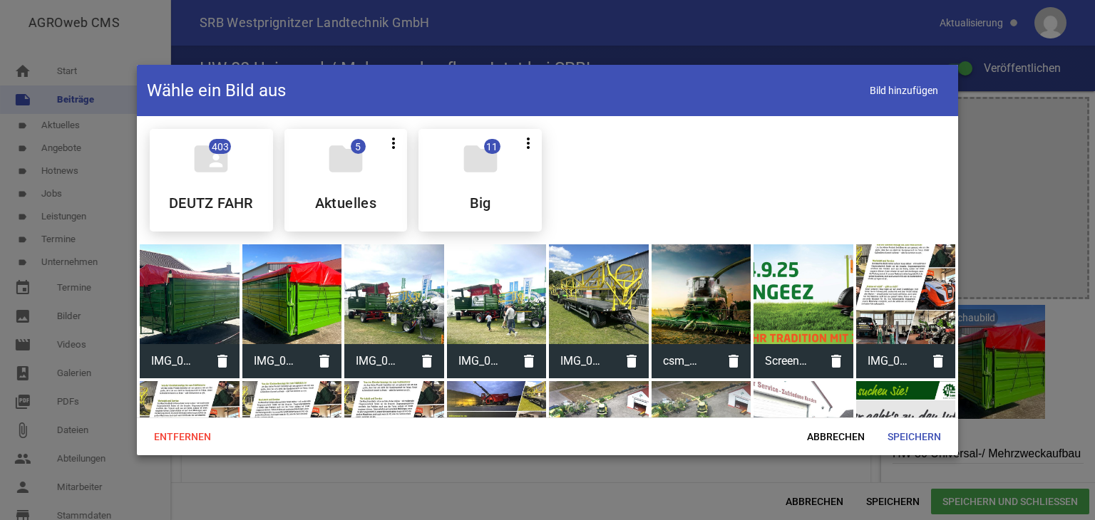
click at [282, 313] on div at bounding box center [292, 295] width 100 height 100
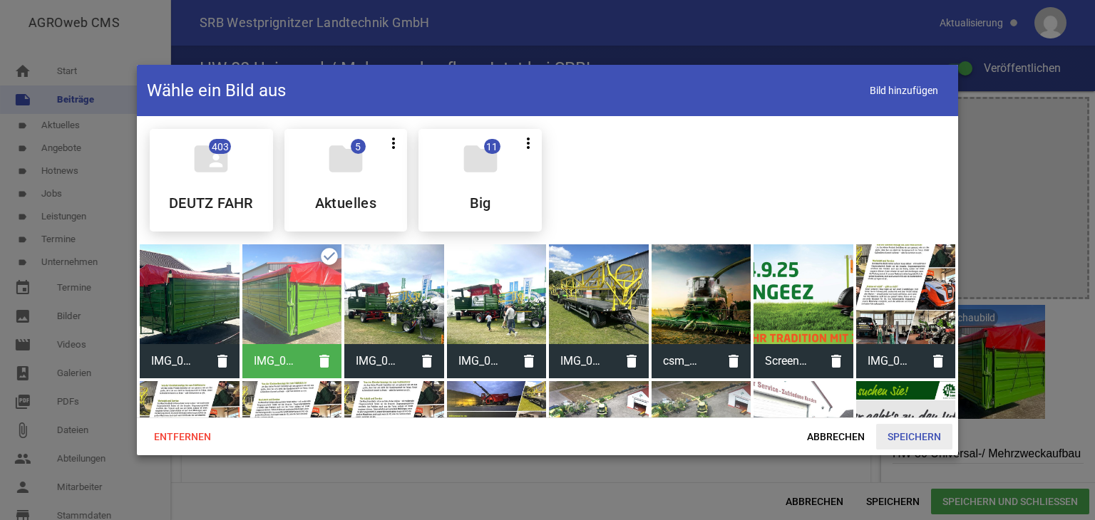
drag, startPoint x: 933, startPoint y: 438, endPoint x: 902, endPoint y: 478, distance: 50.3
click at [933, 438] on span "Speichern" at bounding box center [914, 437] width 76 height 26
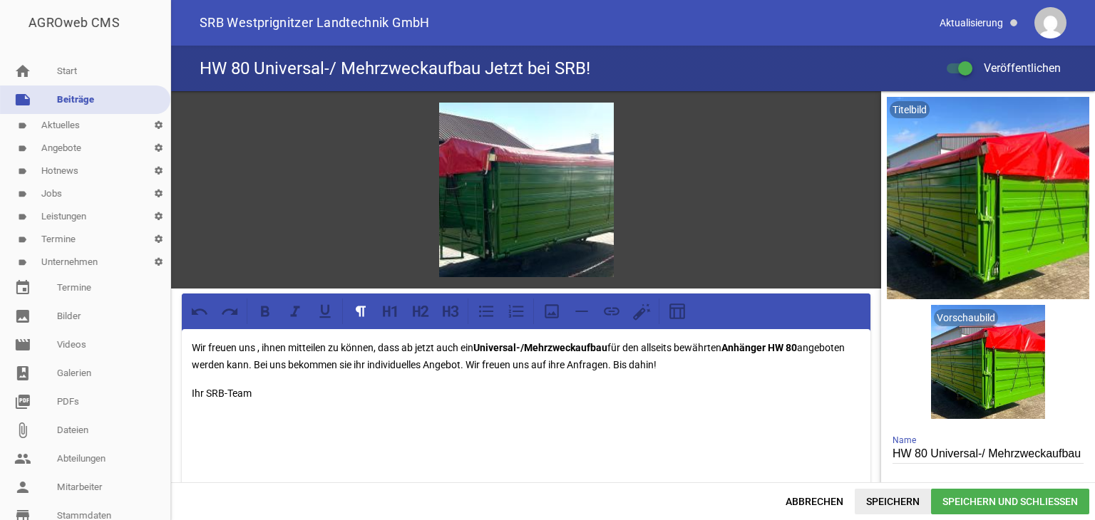
click at [885, 503] on span "Speichern" at bounding box center [893, 502] width 76 height 26
click at [1014, 111] on icon "delete" at bounding box center [1023, 114] width 23 height 23
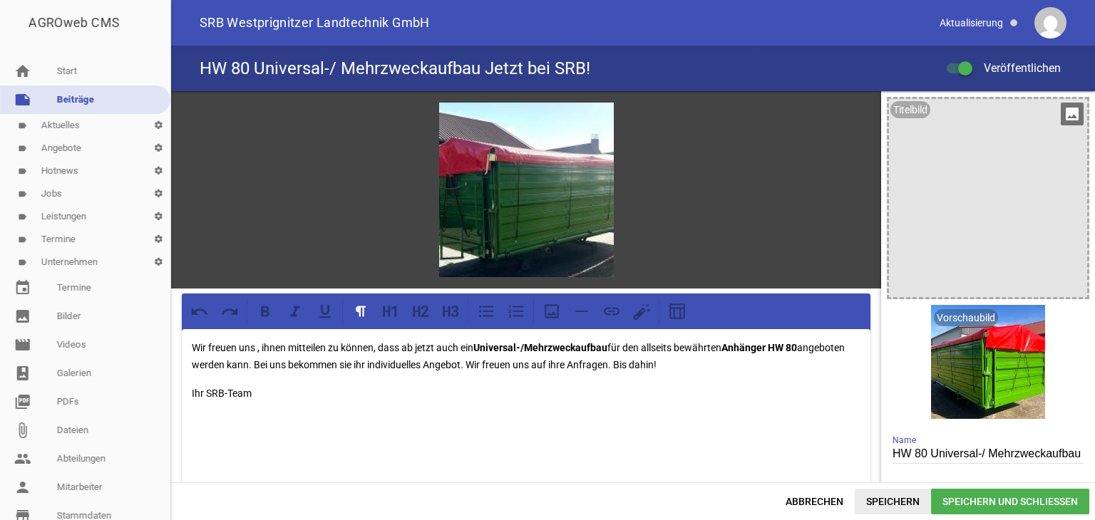
click at [890, 498] on span "Speichern" at bounding box center [893, 502] width 76 height 26
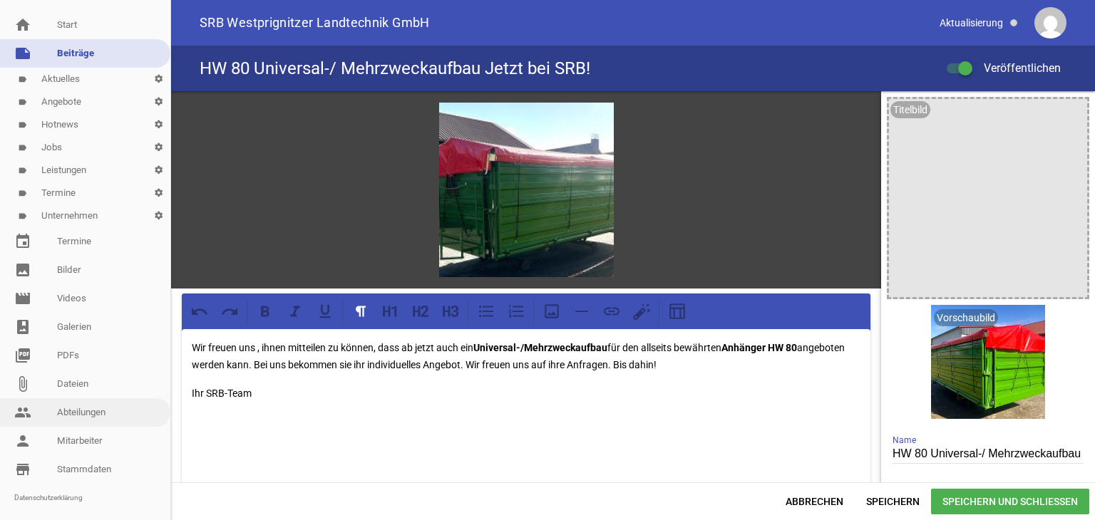
scroll to position [96, 0]
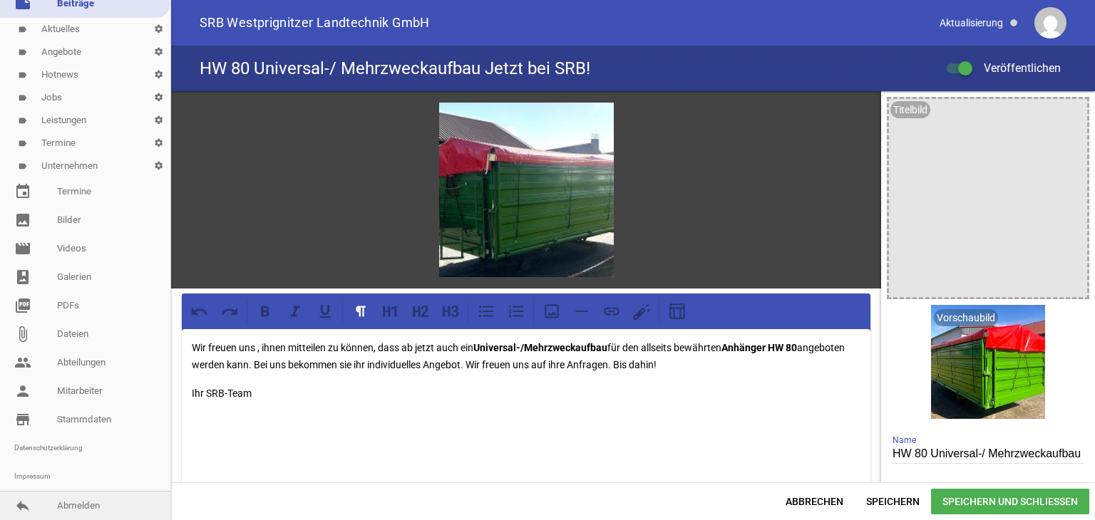
click at [76, 506] on link "reply Abmelden" at bounding box center [85, 506] width 170 height 29
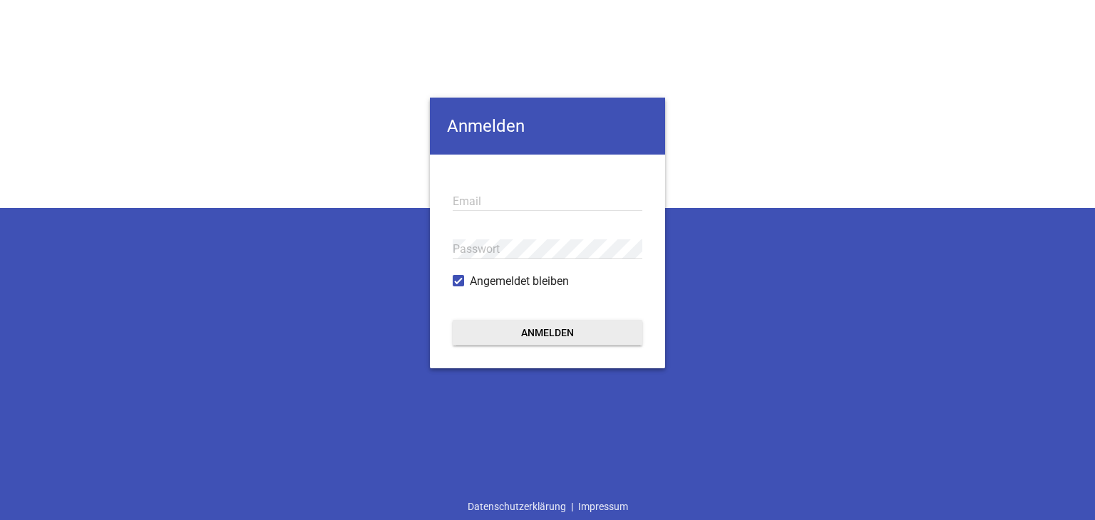
type input "kai.christiansen@srb-landtechnik.de"
